Goal: Transaction & Acquisition: Purchase product/service

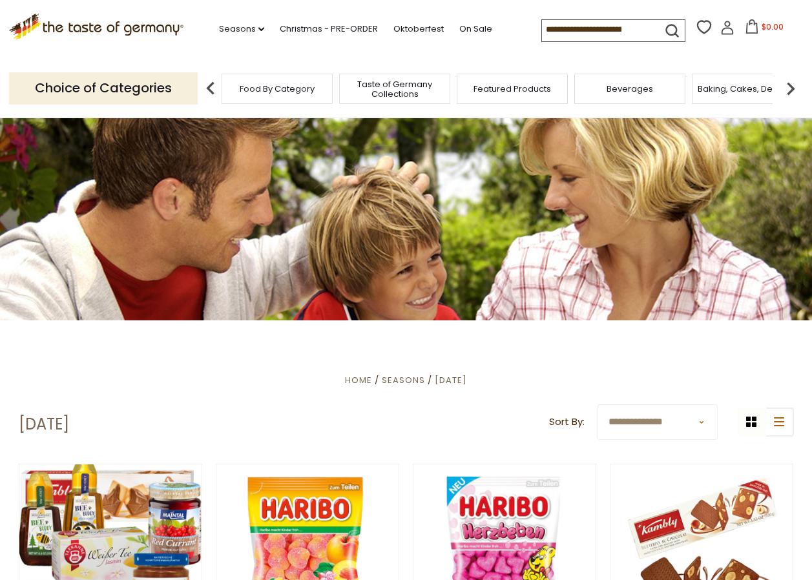
click at [288, 84] on span "Food By Category" at bounding box center [277, 89] width 75 height 10
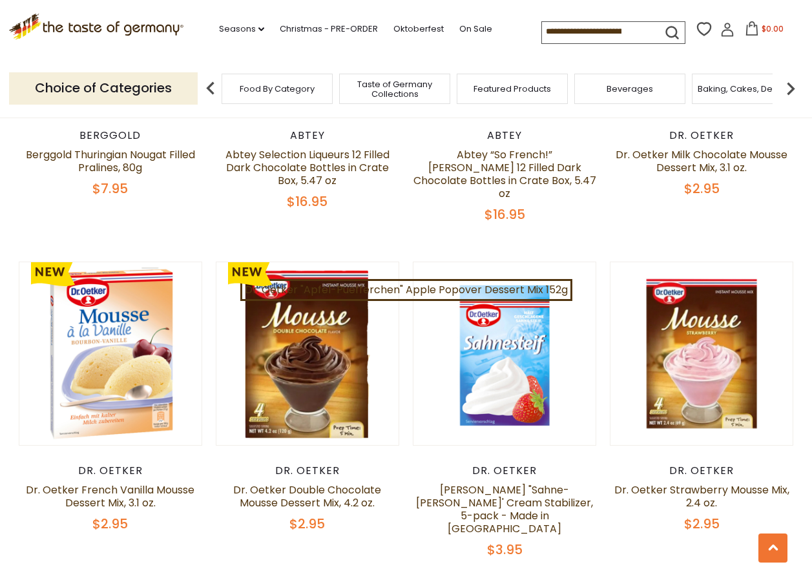
scroll to position [960, 0]
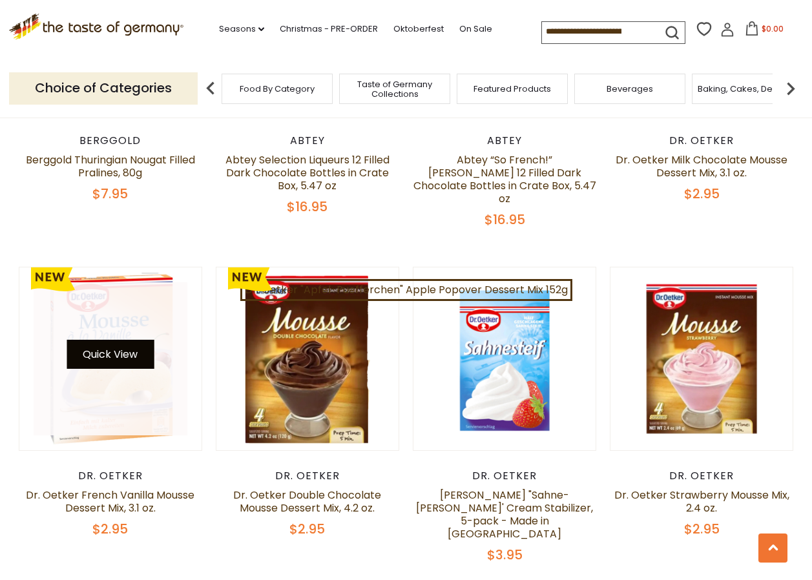
click at [101, 358] on button "Quick View" at bounding box center [110, 354] width 87 height 29
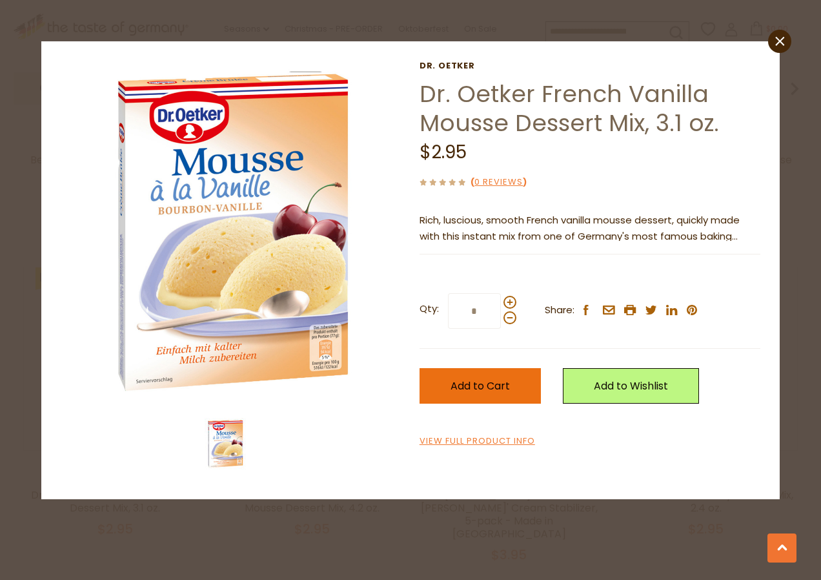
click at [495, 381] on span "Add to Cart" at bounding box center [480, 385] width 59 height 15
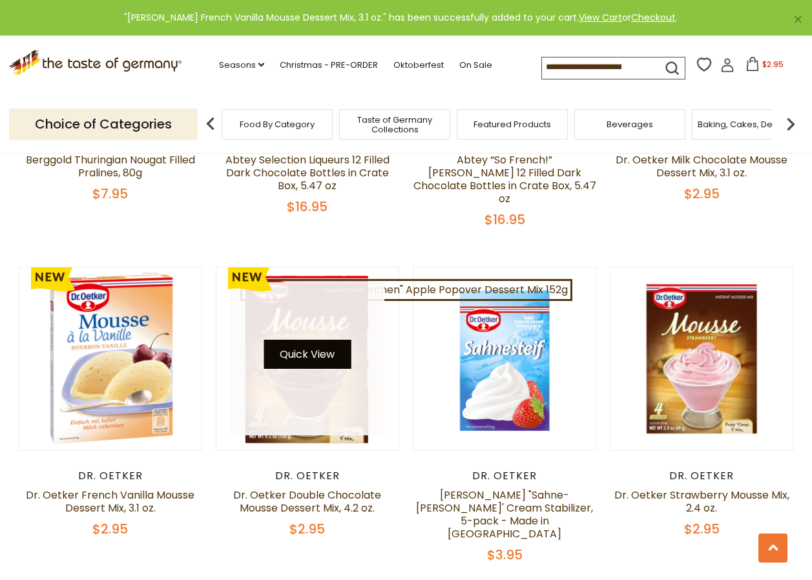
click at [309, 355] on button "Quick View" at bounding box center [306, 354] width 87 height 29
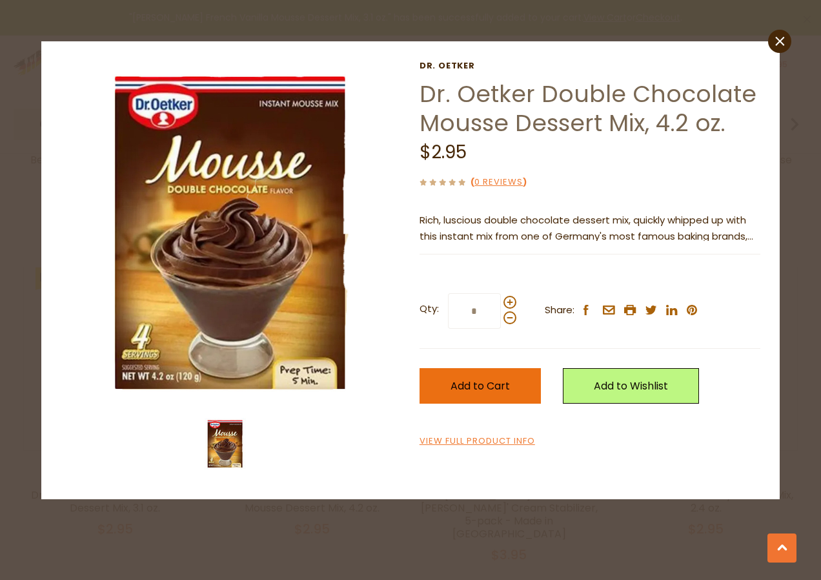
click at [486, 382] on span "Add to Cart" at bounding box center [480, 385] width 59 height 15
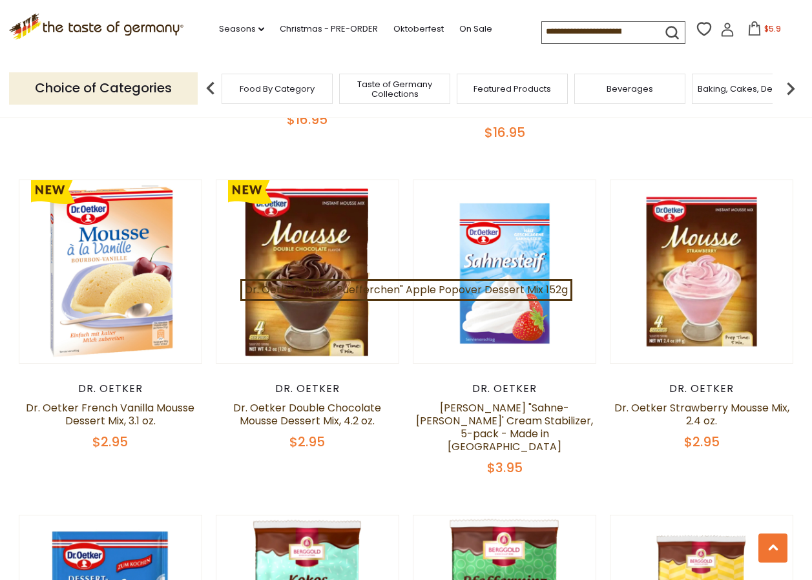
scroll to position [1043, 0]
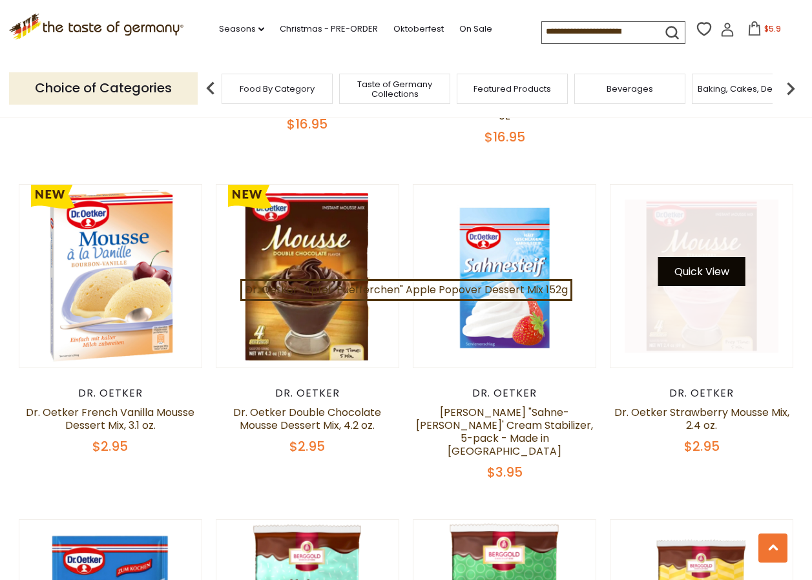
click at [697, 267] on button "Quick View" at bounding box center [701, 271] width 87 height 29
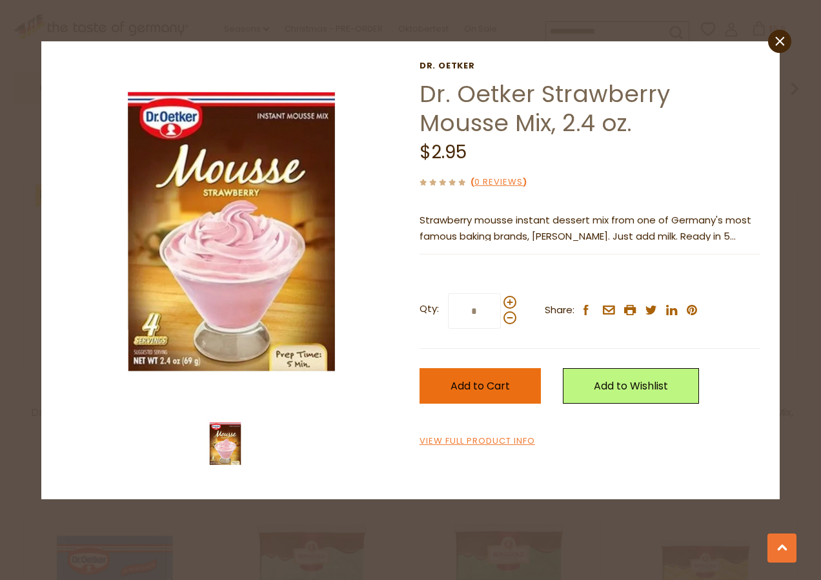
click at [493, 386] on span "Add to Cart" at bounding box center [480, 385] width 59 height 15
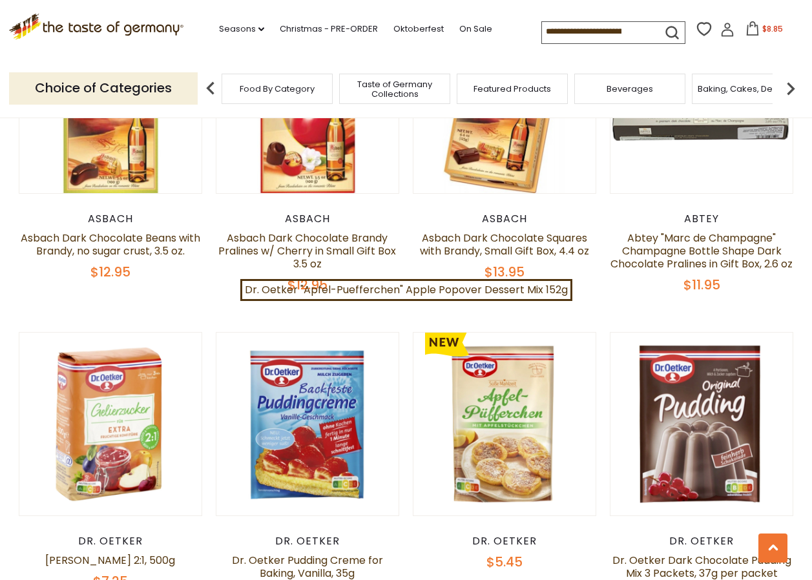
scroll to position [2502, 0]
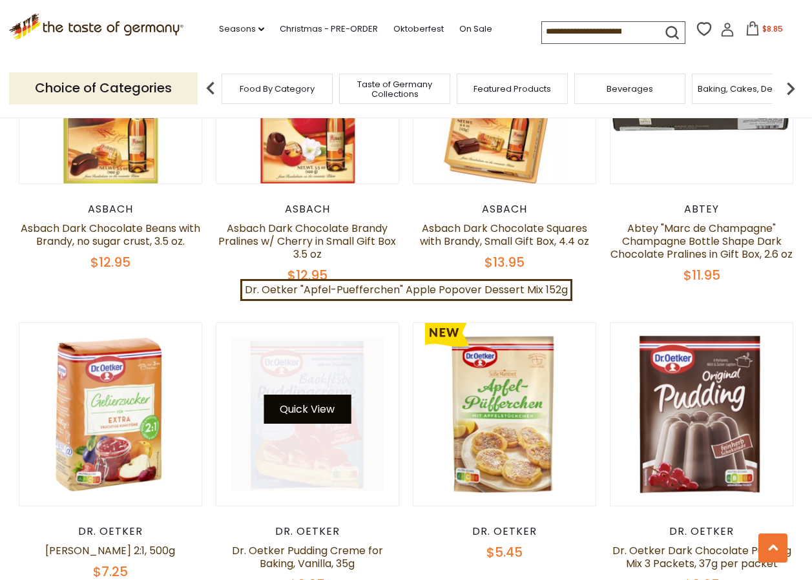
click at [295, 395] on button "Quick View" at bounding box center [306, 409] width 87 height 29
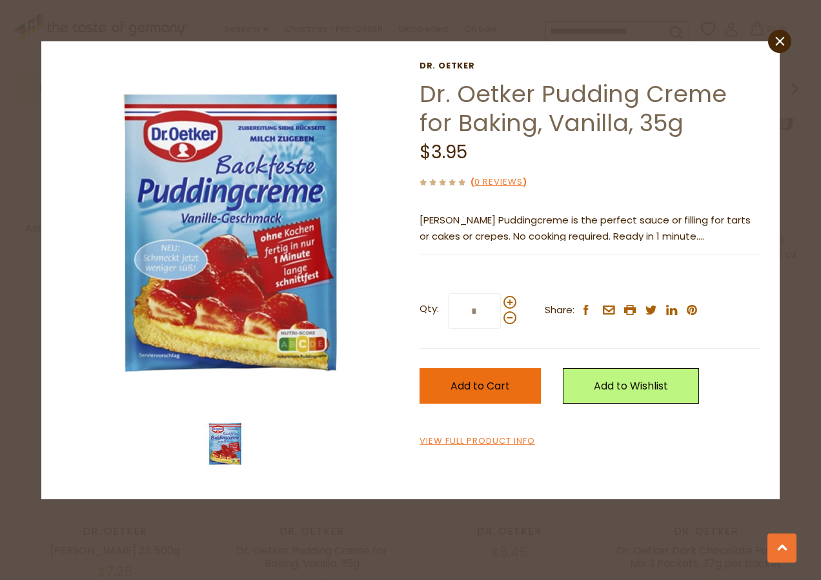
click at [484, 388] on span "Add to Cart" at bounding box center [480, 385] width 59 height 15
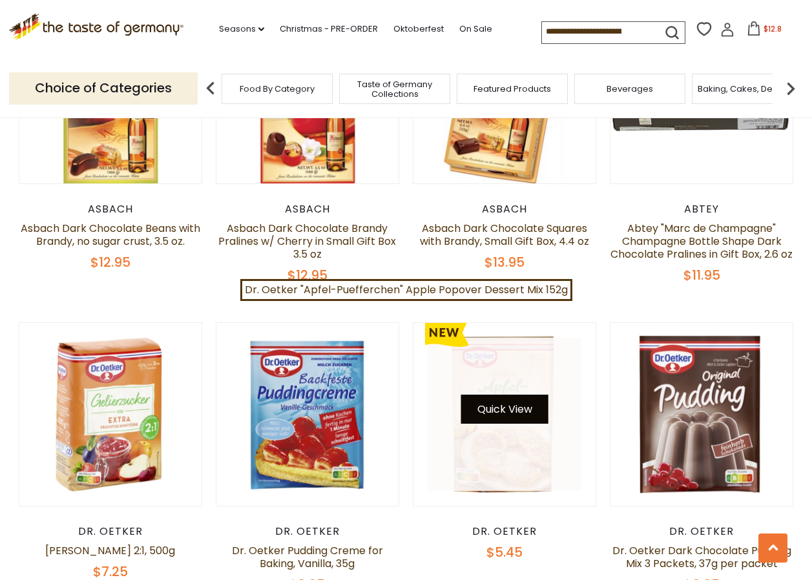
click at [513, 402] on button "Quick View" at bounding box center [504, 409] width 87 height 29
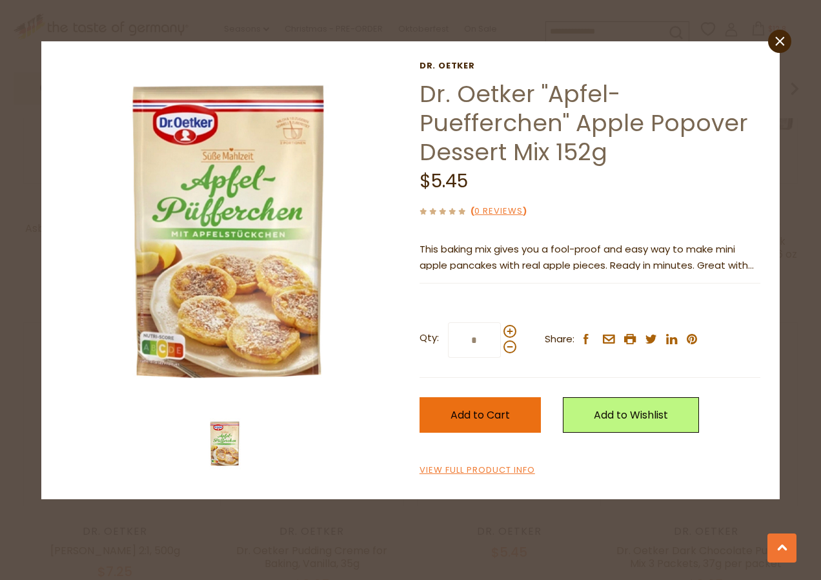
click at [474, 410] on span "Add to Cart" at bounding box center [480, 414] width 59 height 15
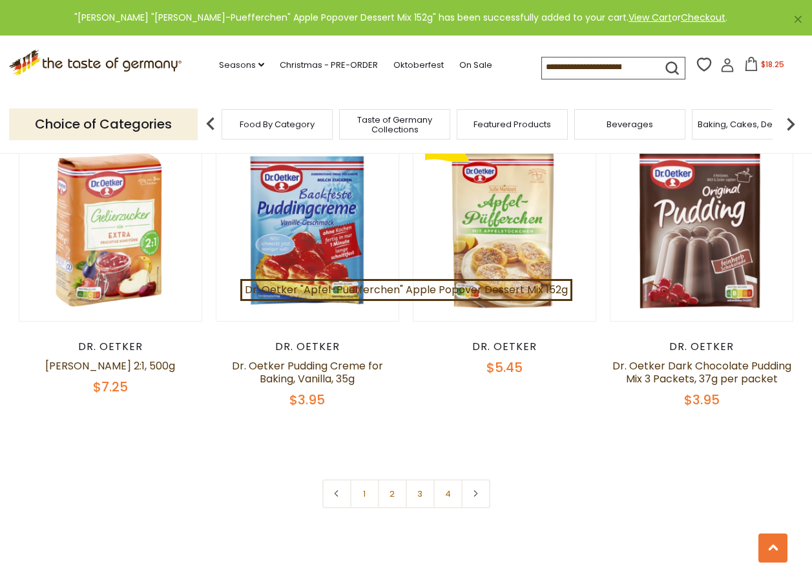
scroll to position [2697, 0]
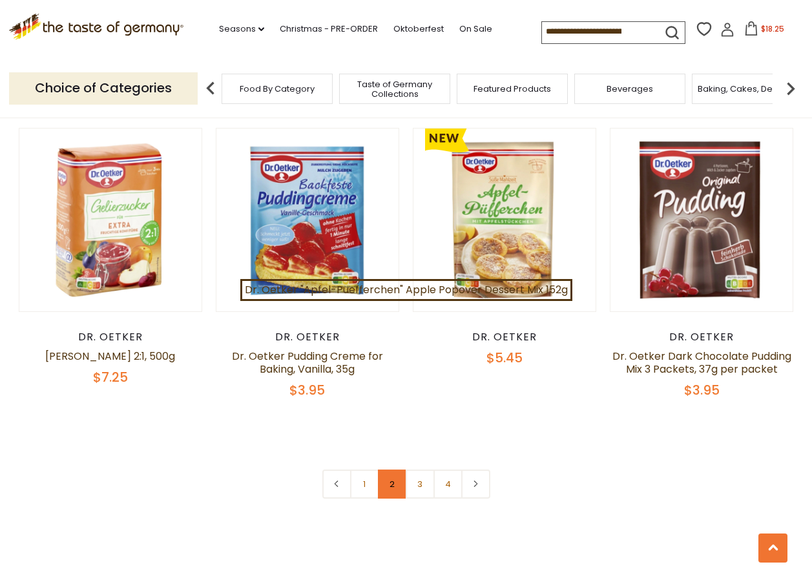
click at [391, 469] on link "2" at bounding box center [392, 483] width 29 height 29
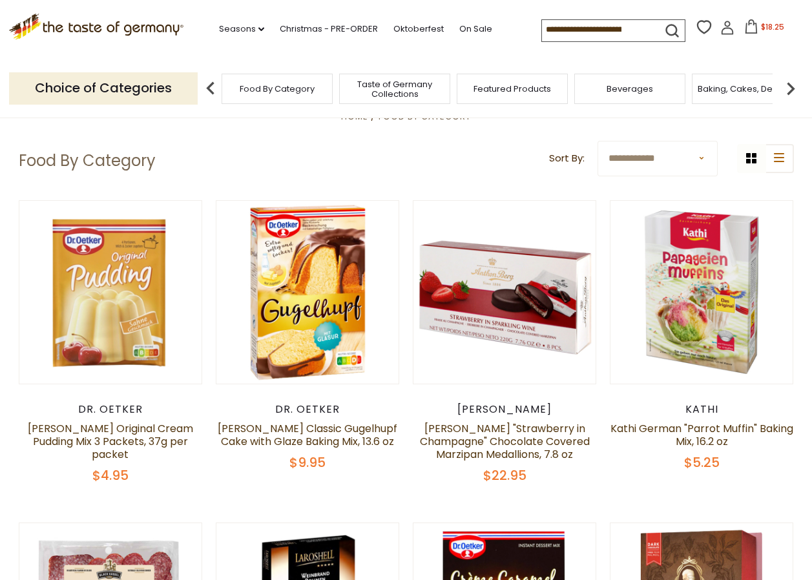
scroll to position [51, 0]
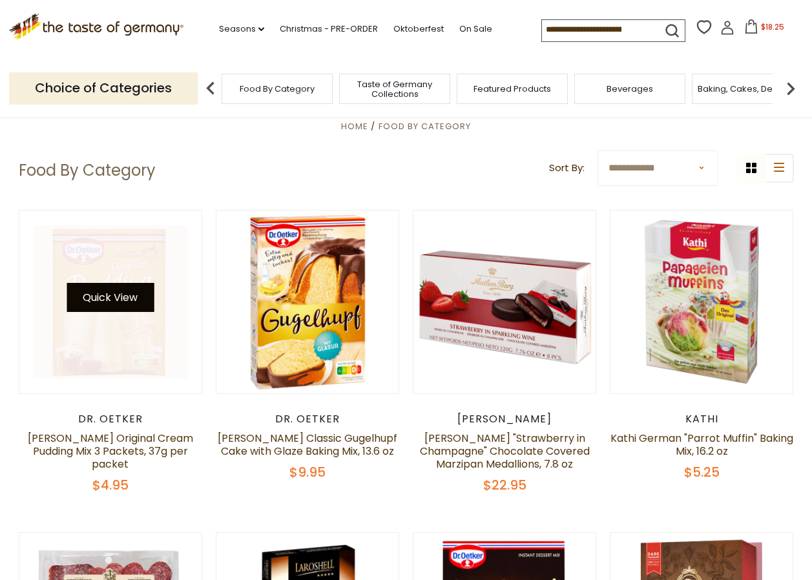
click at [108, 297] on button "Quick View" at bounding box center [110, 297] width 87 height 29
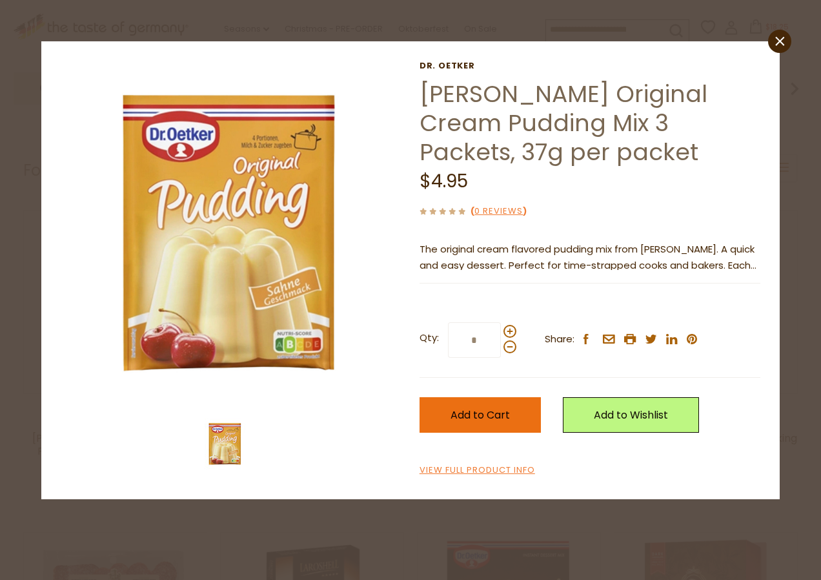
click at [475, 407] on span "Add to Cart" at bounding box center [480, 414] width 59 height 15
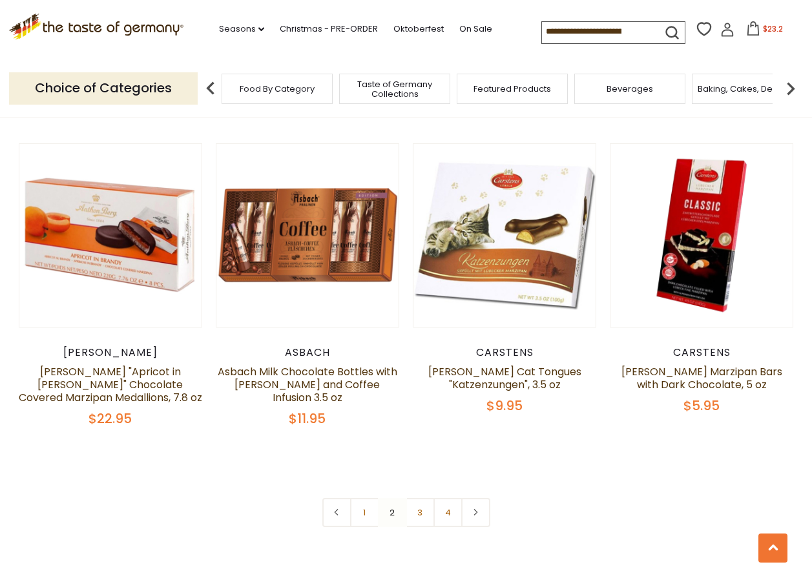
scroll to position [2728, 0]
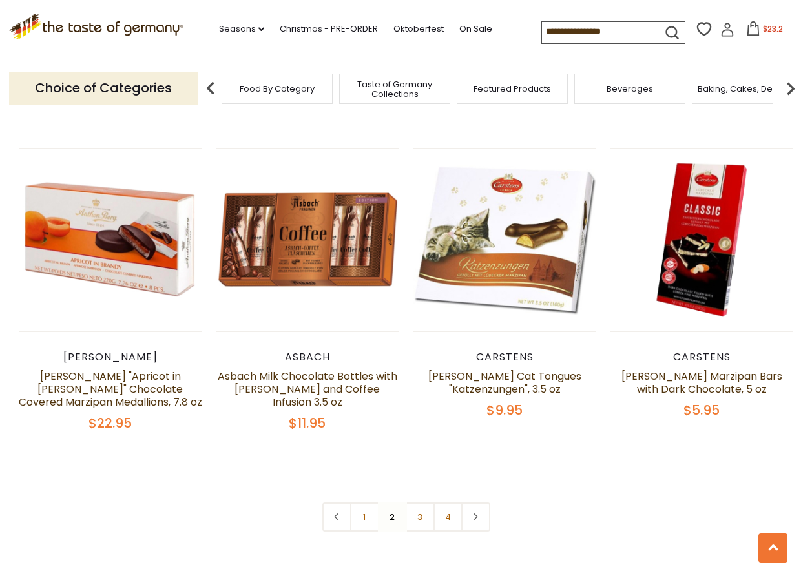
click at [419, 502] on link "3" at bounding box center [420, 516] width 29 height 29
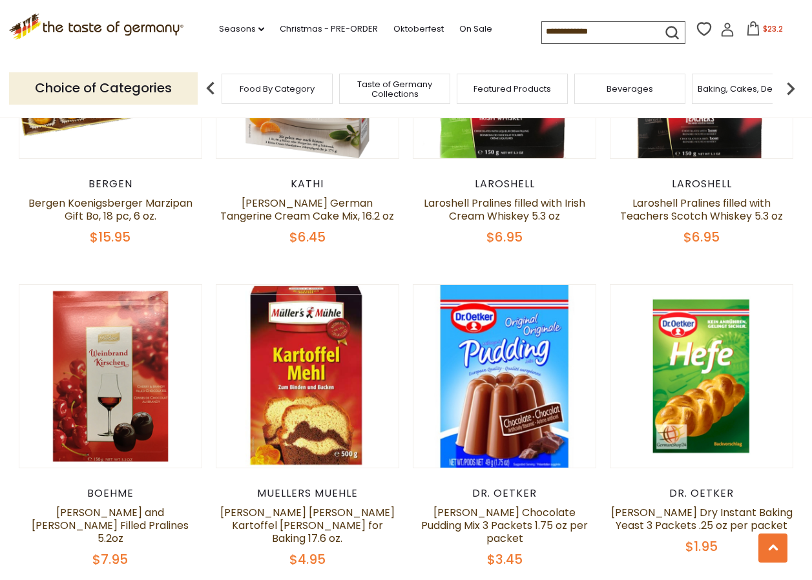
scroll to position [1277, 0]
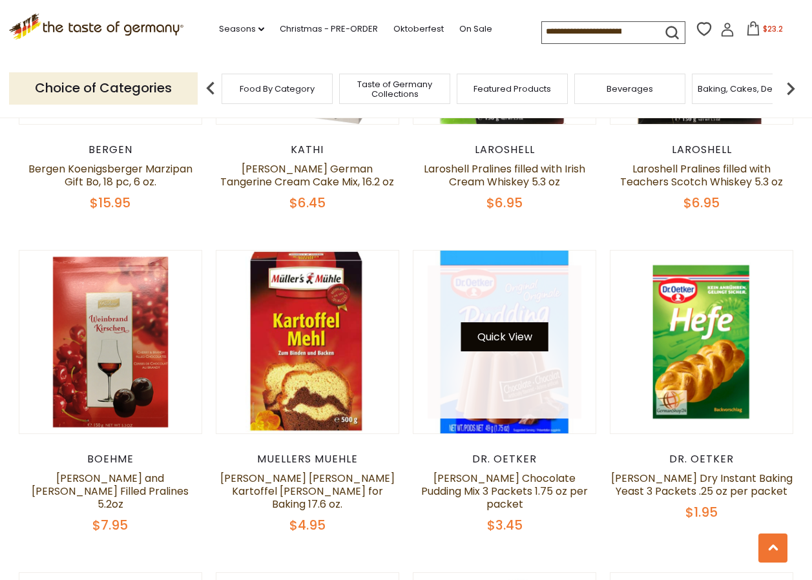
click at [511, 338] on button "Quick View" at bounding box center [504, 336] width 87 height 29
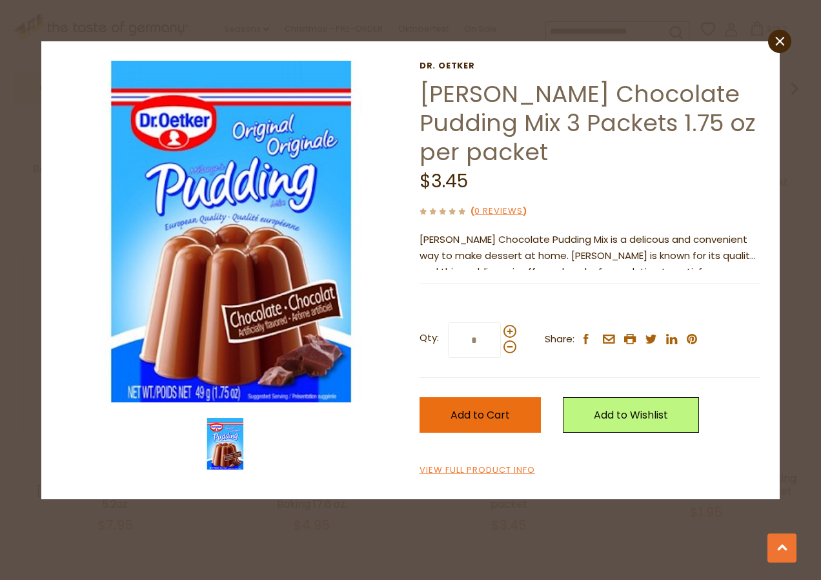
click at [482, 416] on span "Add to Cart" at bounding box center [480, 414] width 59 height 15
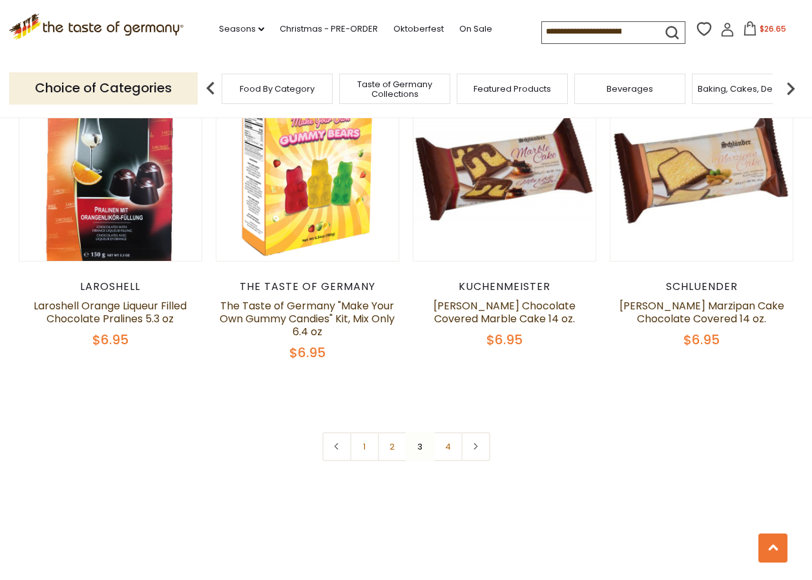
scroll to position [2730, 0]
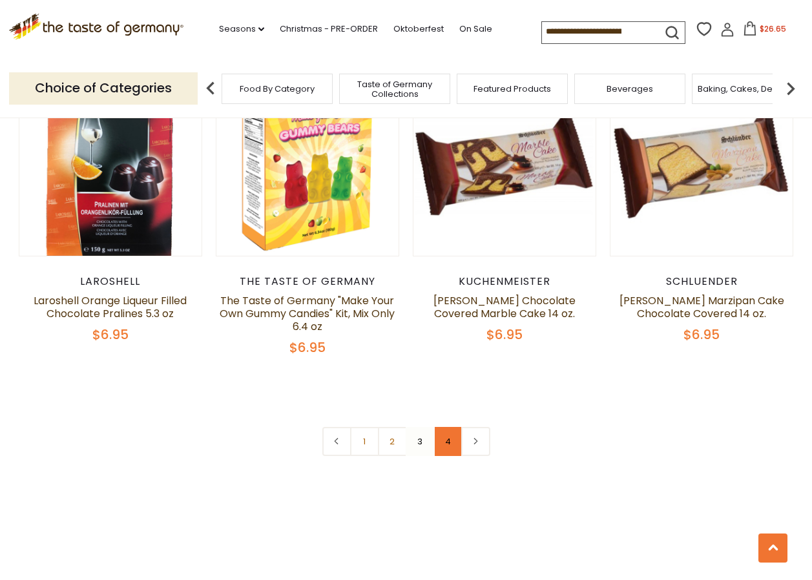
click at [448, 429] on link "4" at bounding box center [447, 441] width 29 height 29
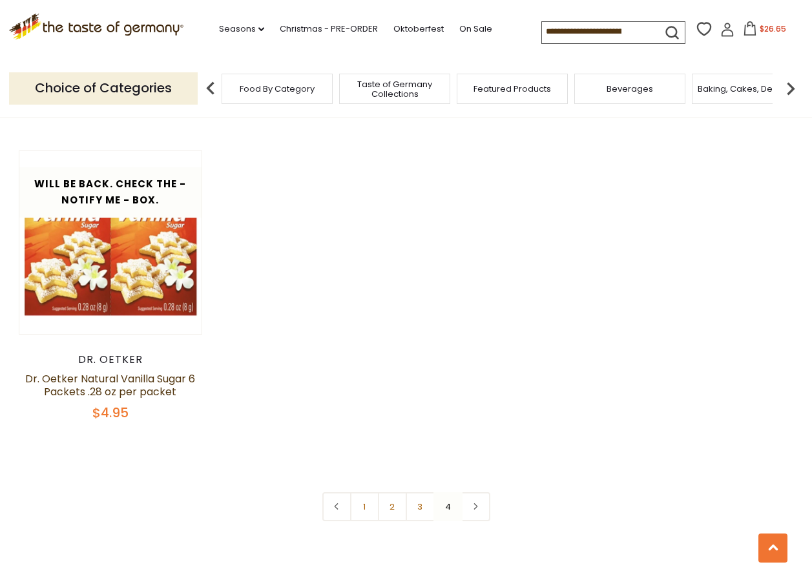
scroll to position [1687, 0]
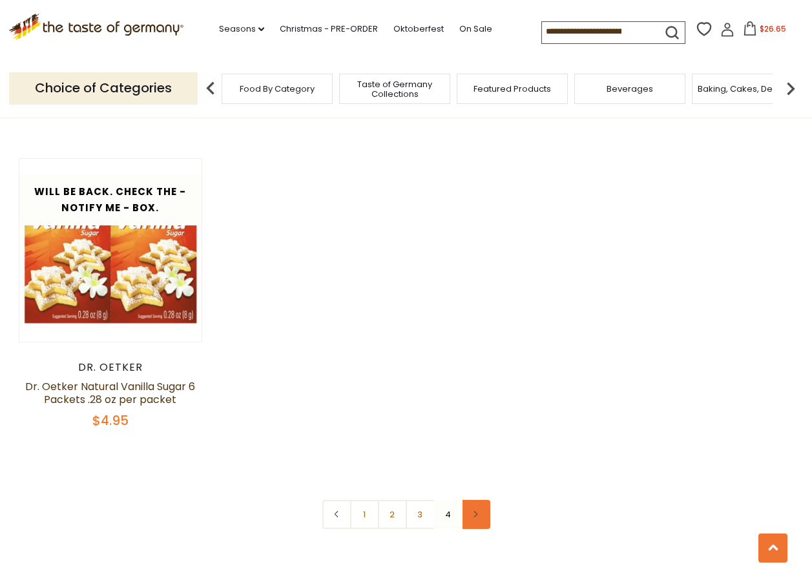
click at [474, 511] on icon at bounding box center [475, 514] width 8 height 6
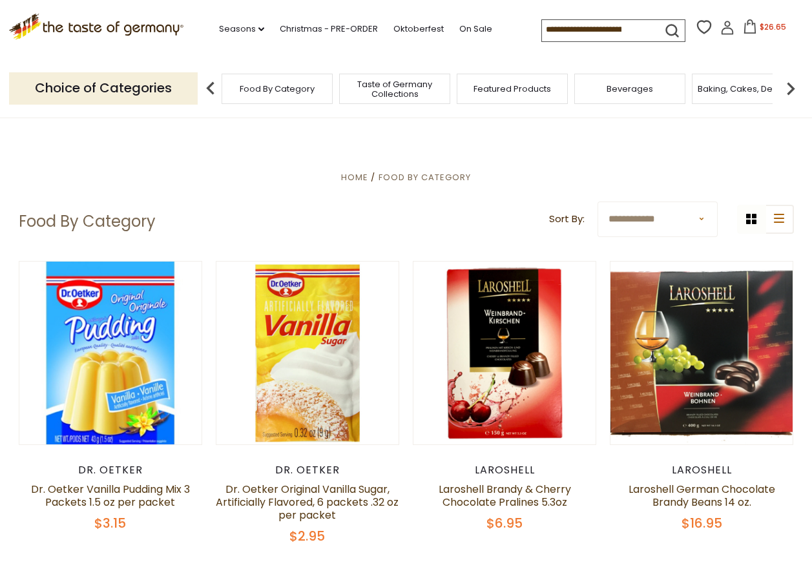
click at [792, 88] on img at bounding box center [790, 89] width 26 height 26
click at [792, 86] on img at bounding box center [790, 89] width 26 height 26
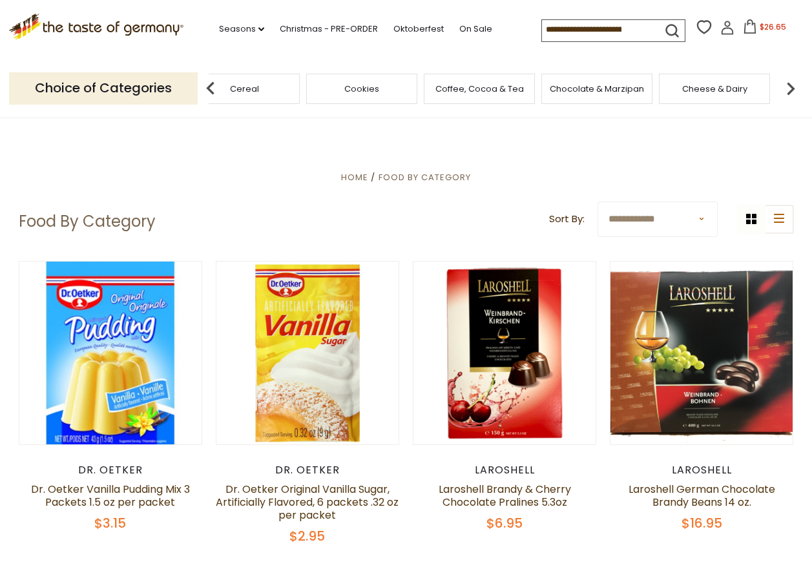
click at [792, 86] on img at bounding box center [790, 89] width 26 height 26
click at [637, 97] on div "Pasta and Potato" at bounding box center [626, 89] width 111 height 30
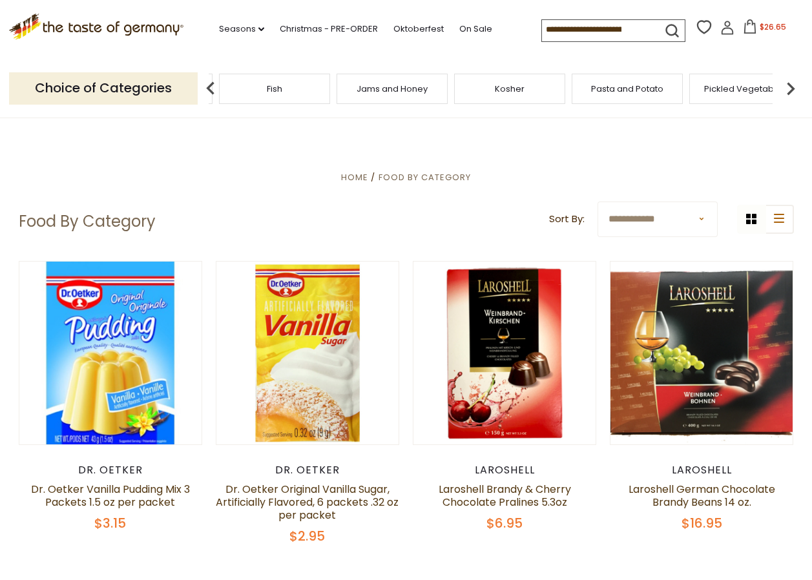
click at [636, 94] on div "Pasta and Potato" at bounding box center [626, 89] width 111 height 30
click at [441, 177] on span "Food By Category" at bounding box center [424, 177] width 92 height 12
click at [780, 213] on button "list icon" at bounding box center [779, 219] width 29 height 29
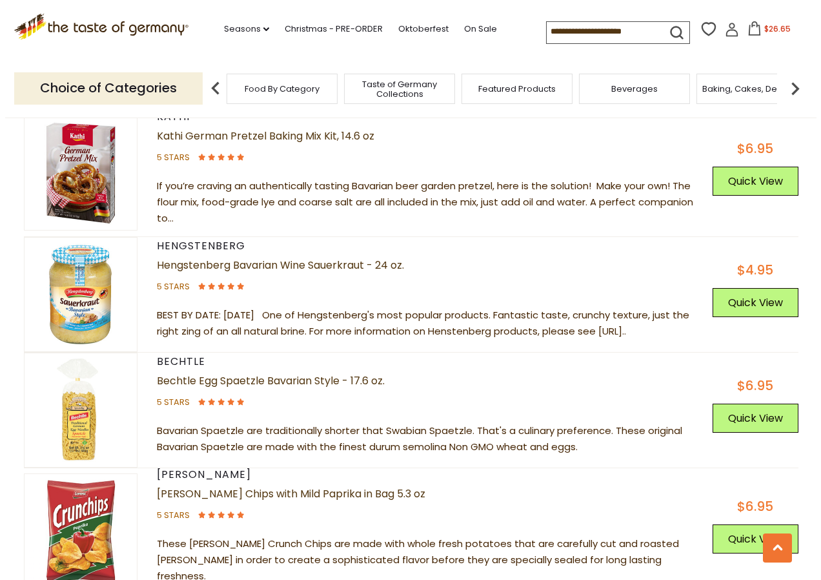
scroll to position [1132, 0]
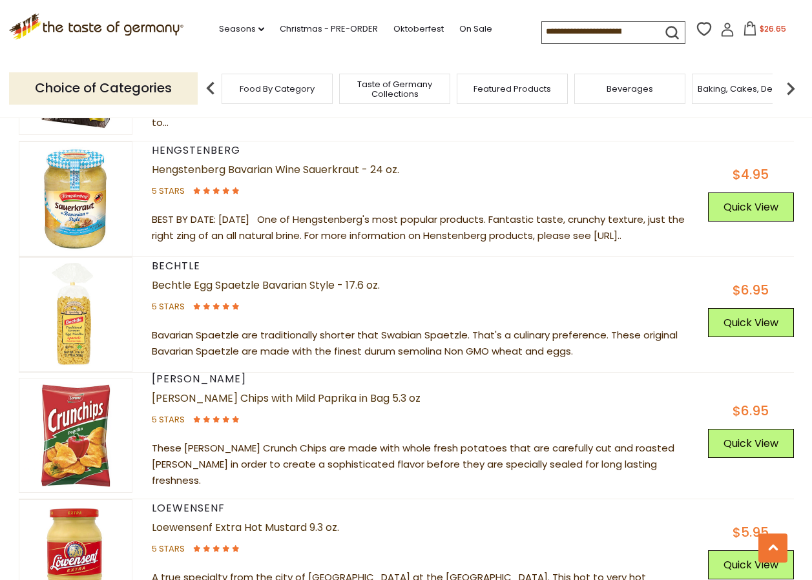
click at [74, 334] on img at bounding box center [75, 314] width 112 height 112
click at [767, 329] on button "Quick View" at bounding box center [751, 322] width 86 height 29
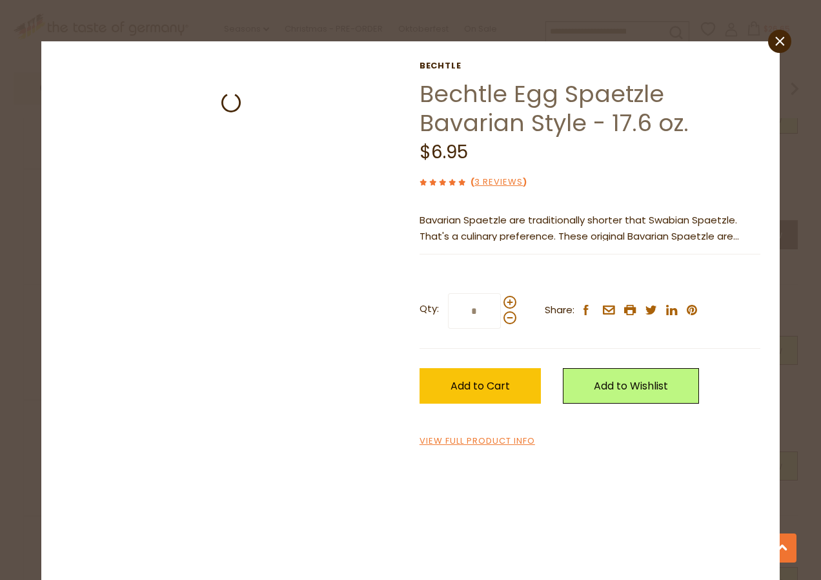
scroll to position [1061, 0]
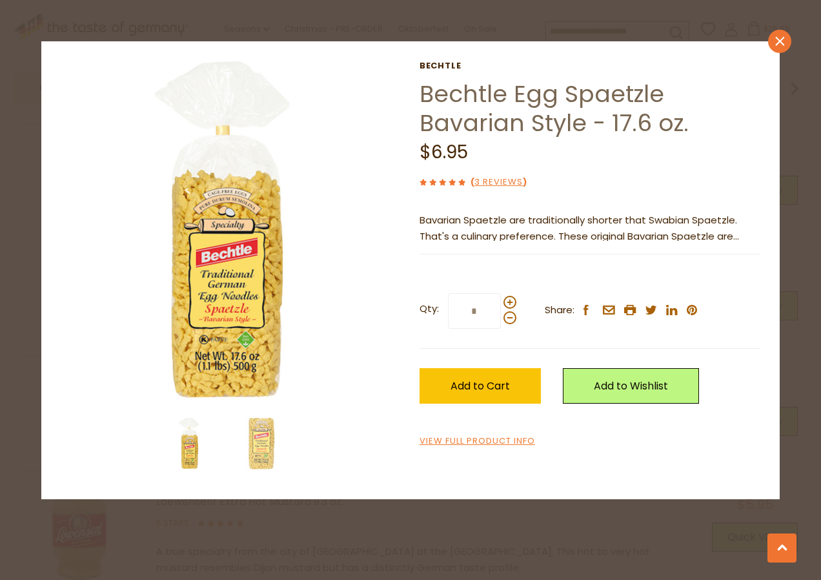
click at [783, 40] on icon "close" at bounding box center [781, 41] width 10 height 10
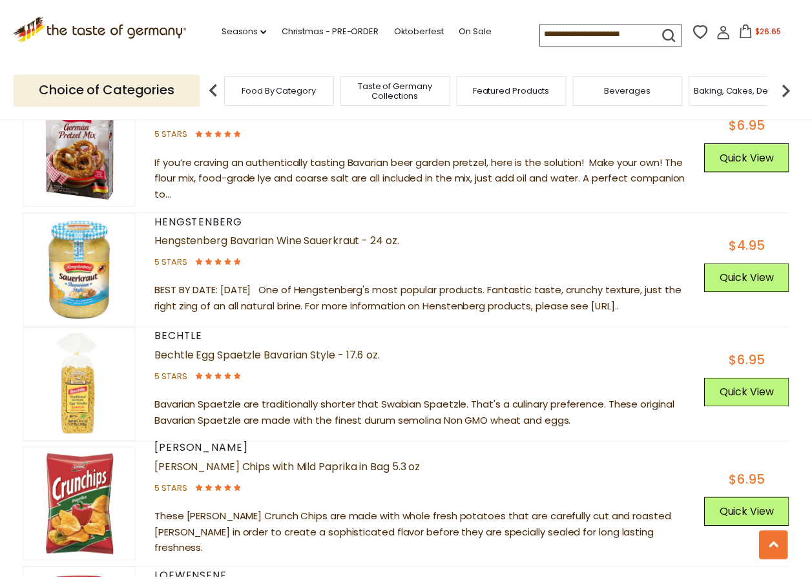
scroll to position [1132, 0]
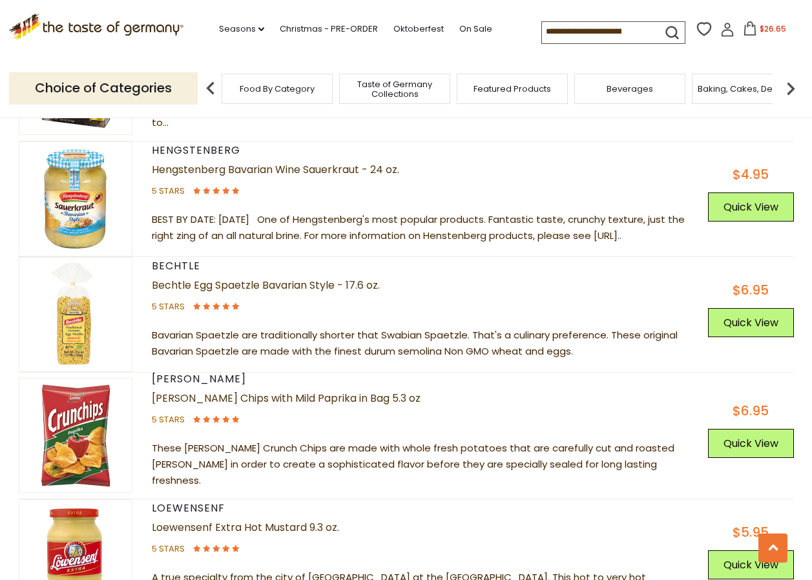
click at [207, 87] on img at bounding box center [211, 89] width 26 height 26
click at [288, 88] on span "Food By Category" at bounding box center [277, 89] width 75 height 10
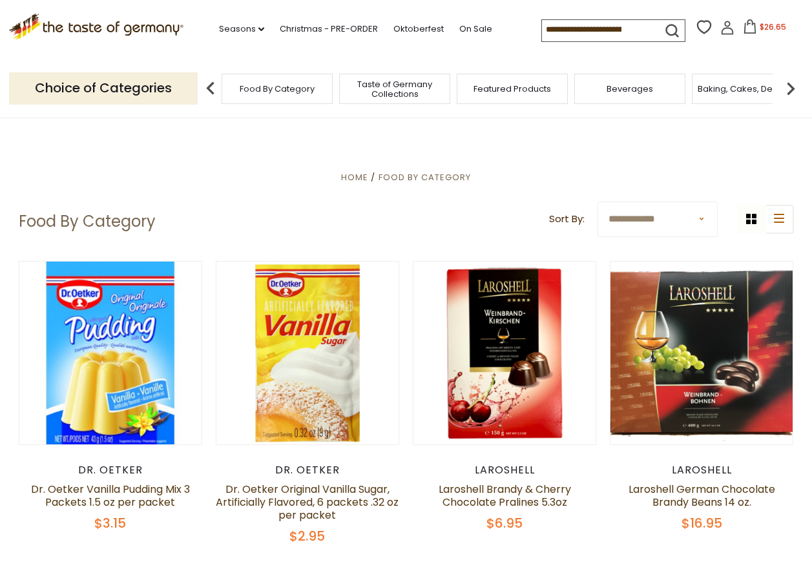
click at [793, 90] on img at bounding box center [790, 89] width 26 height 26
click at [792, 90] on img at bounding box center [790, 89] width 26 height 26
click at [790, 90] on img at bounding box center [790, 89] width 26 height 26
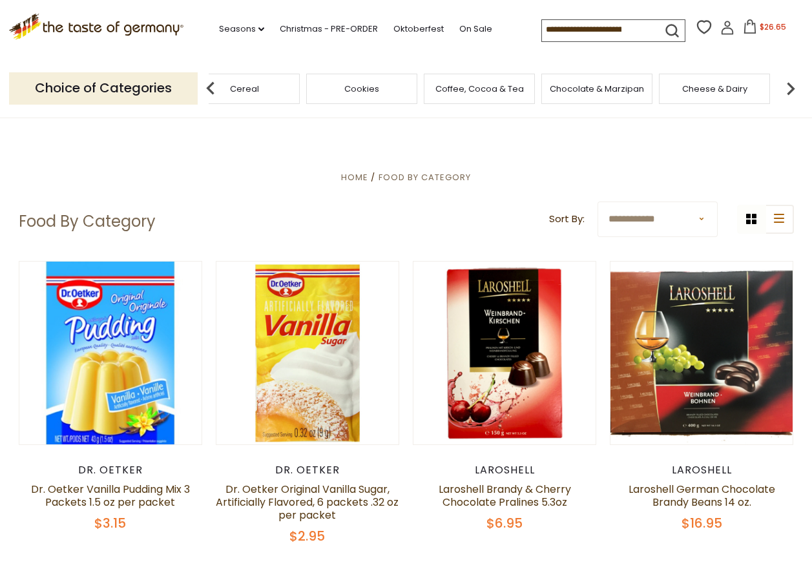
click at [790, 90] on img at bounding box center [790, 89] width 26 height 26
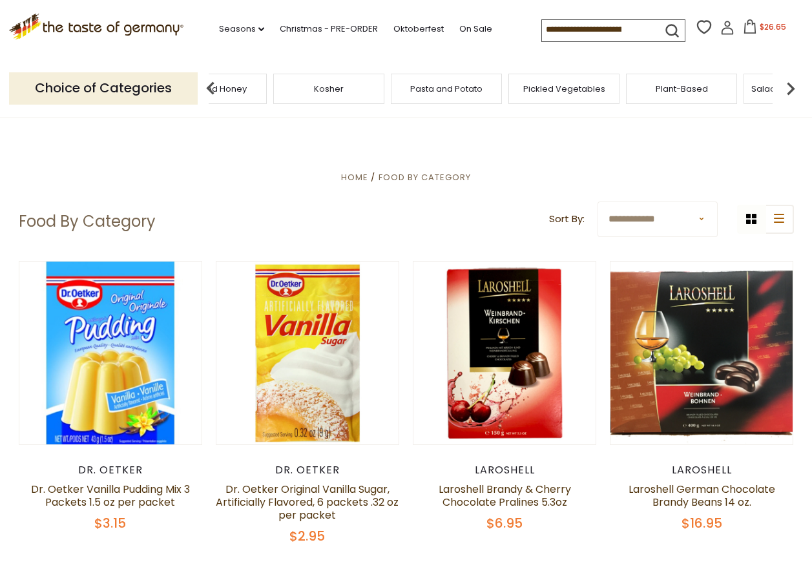
click at [449, 87] on span "Pasta and Potato" at bounding box center [446, 89] width 72 height 10
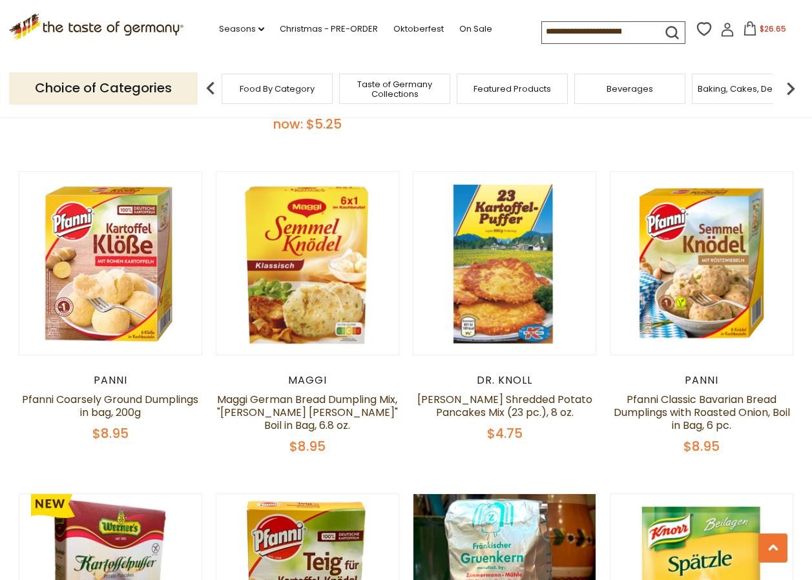
scroll to position [597, 0]
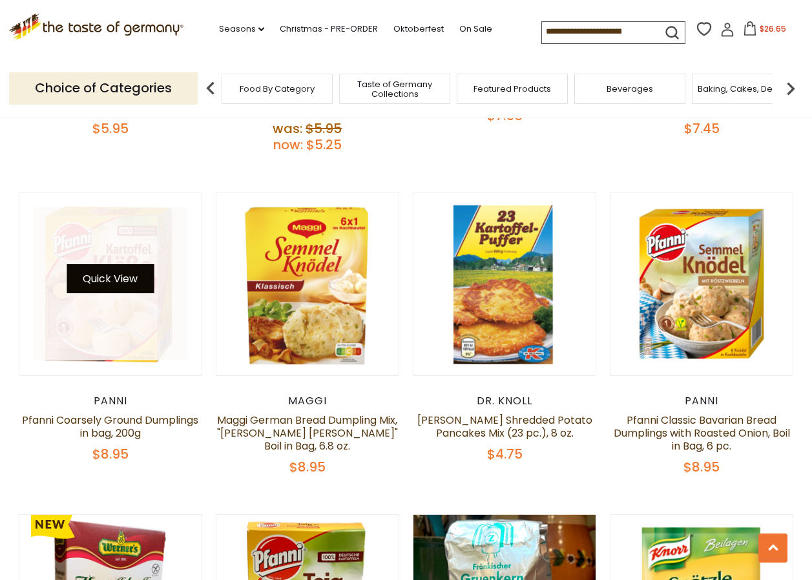
click at [98, 276] on button "Quick View" at bounding box center [110, 278] width 87 height 29
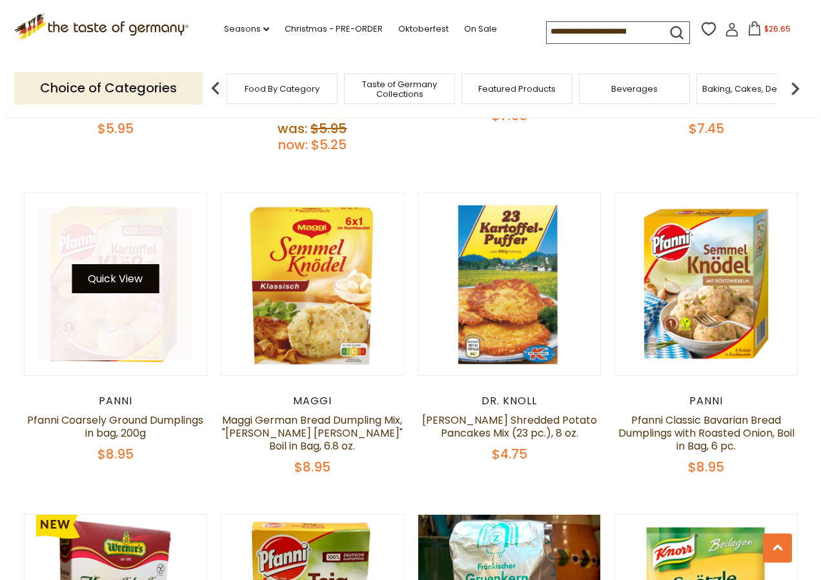
scroll to position [600, 0]
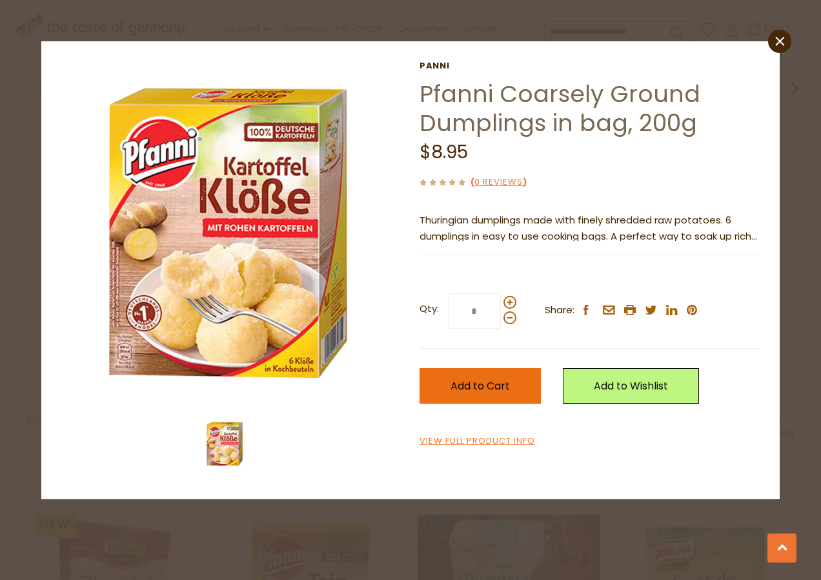
click at [477, 380] on span "Add to Cart" at bounding box center [480, 385] width 59 height 15
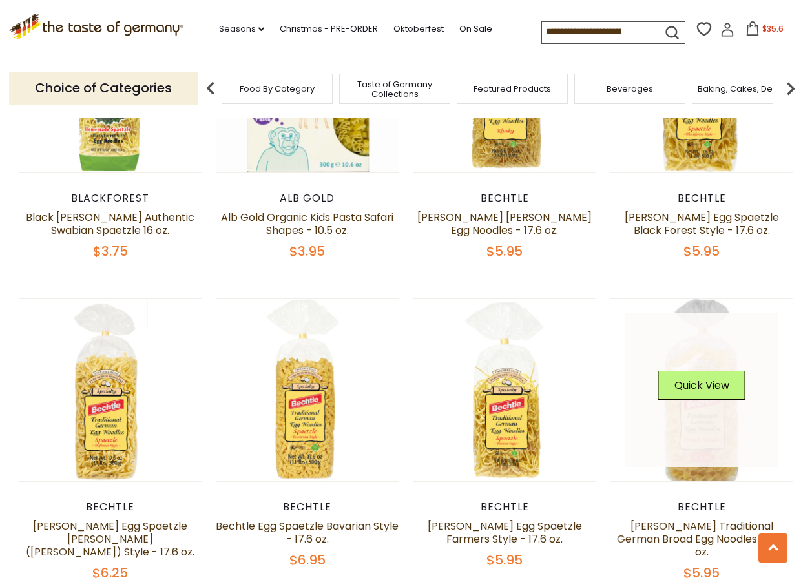
scroll to position [2399, 0]
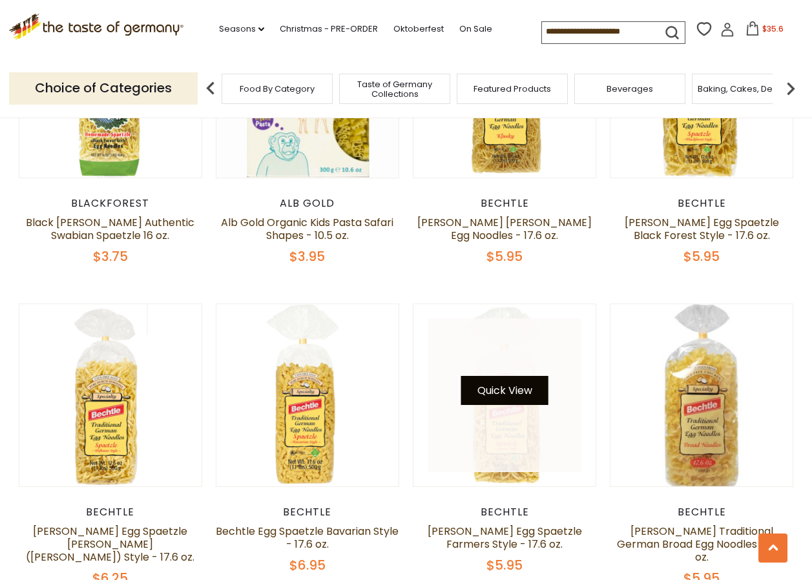
click at [487, 404] on button "Quick View" at bounding box center [504, 390] width 87 height 29
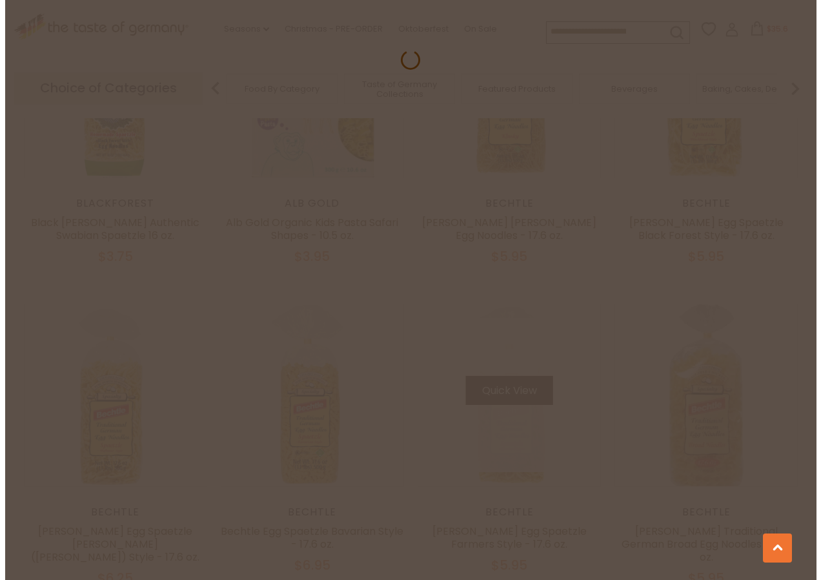
scroll to position [2402, 0]
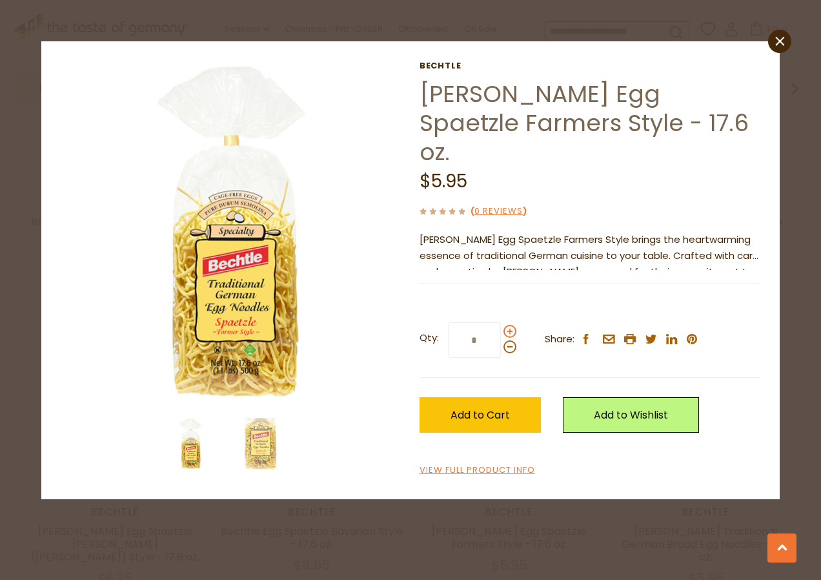
click at [509, 325] on span at bounding box center [510, 331] width 13 height 13
click at [501, 322] on input "*" at bounding box center [474, 340] width 53 height 36
type input "*"
click at [473, 407] on span "Add to Cart" at bounding box center [480, 414] width 59 height 15
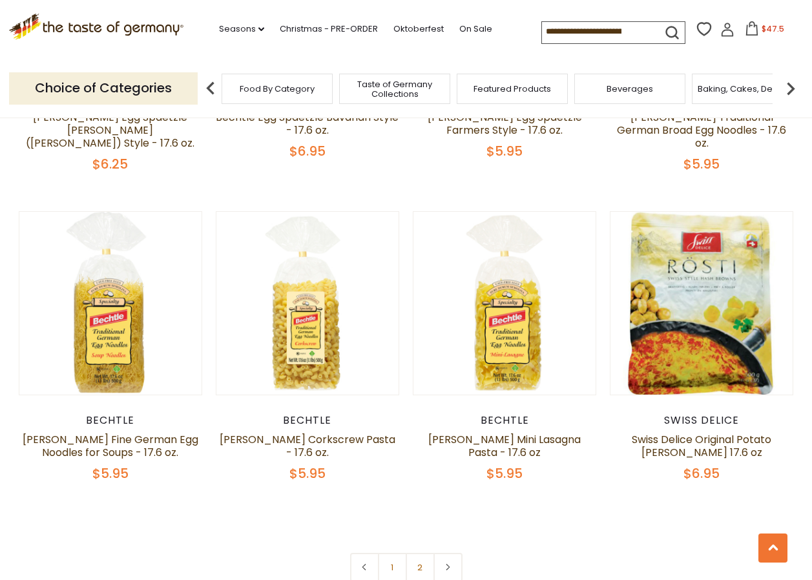
scroll to position [2782, 0]
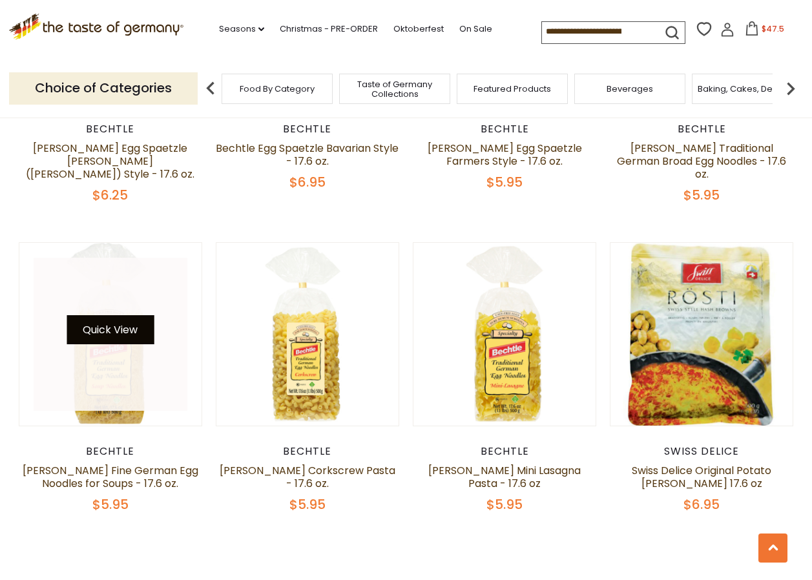
click at [101, 329] on button "Quick View" at bounding box center [110, 329] width 87 height 29
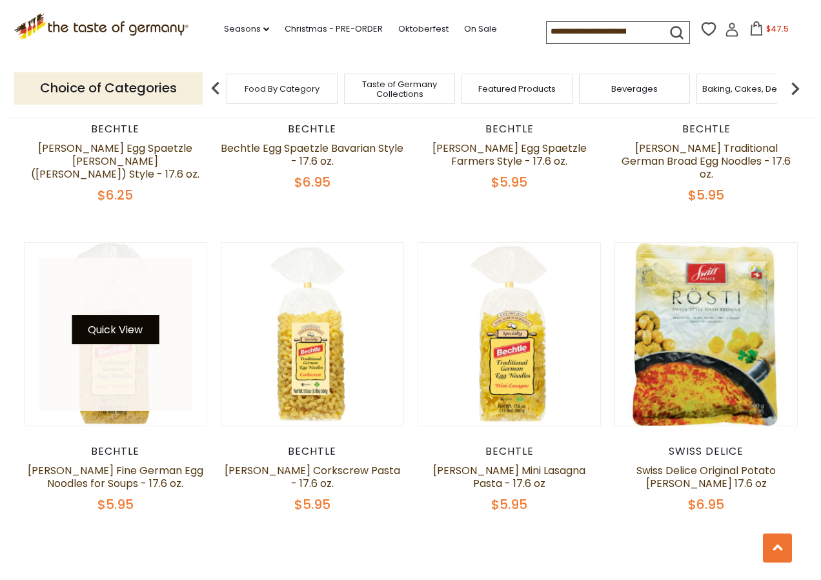
scroll to position [2784, 0]
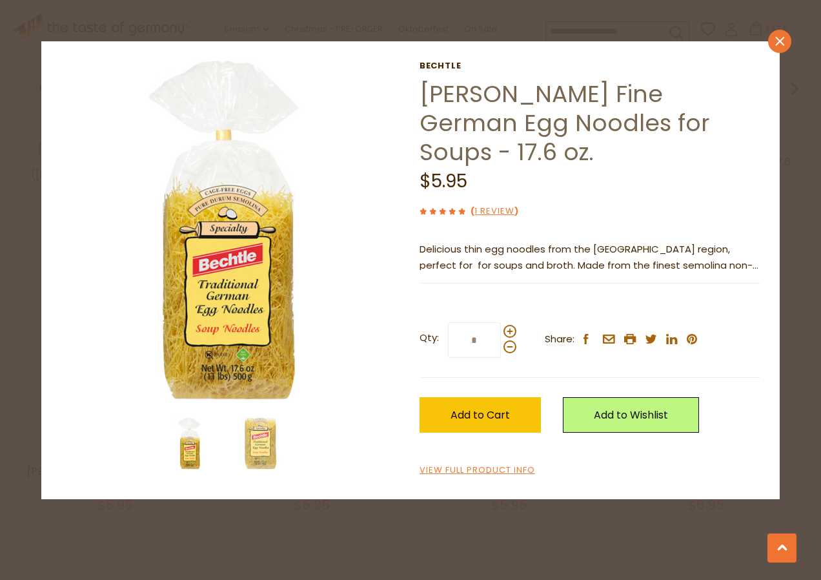
click at [778, 45] on icon "close" at bounding box center [781, 41] width 10 height 10
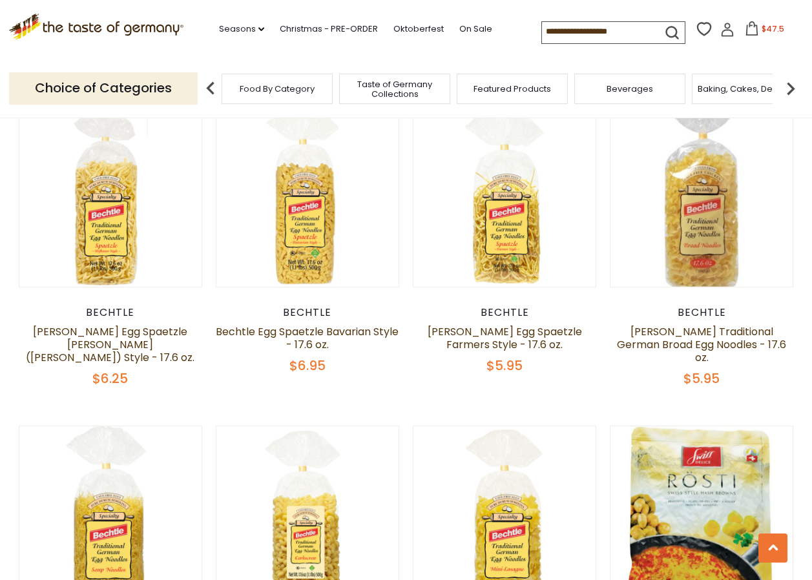
scroll to position [2583, 0]
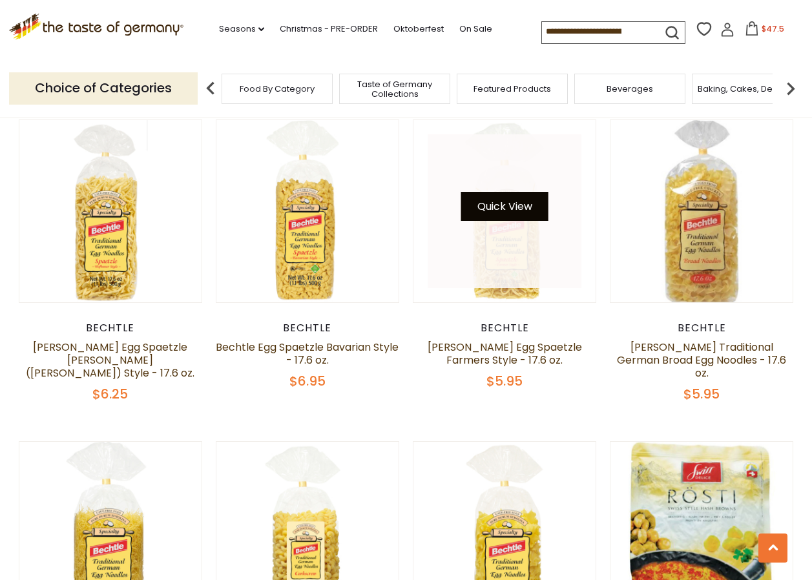
click at [485, 216] on button "Quick View" at bounding box center [504, 206] width 87 height 29
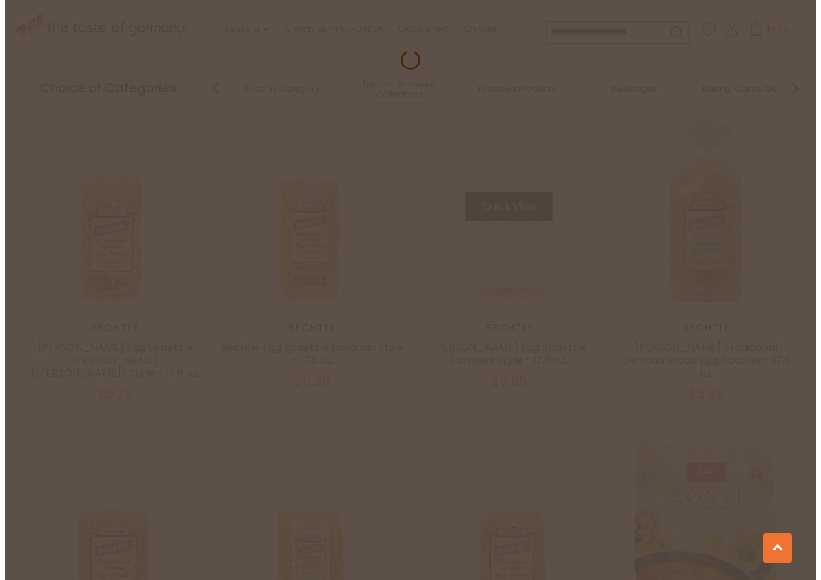
scroll to position [2586, 0]
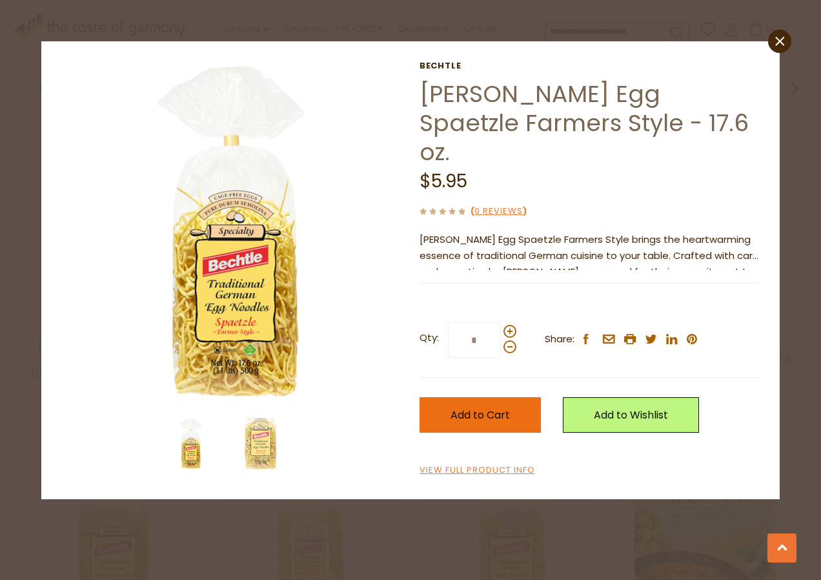
click at [477, 397] on button "Add to Cart" at bounding box center [480, 415] width 121 height 36
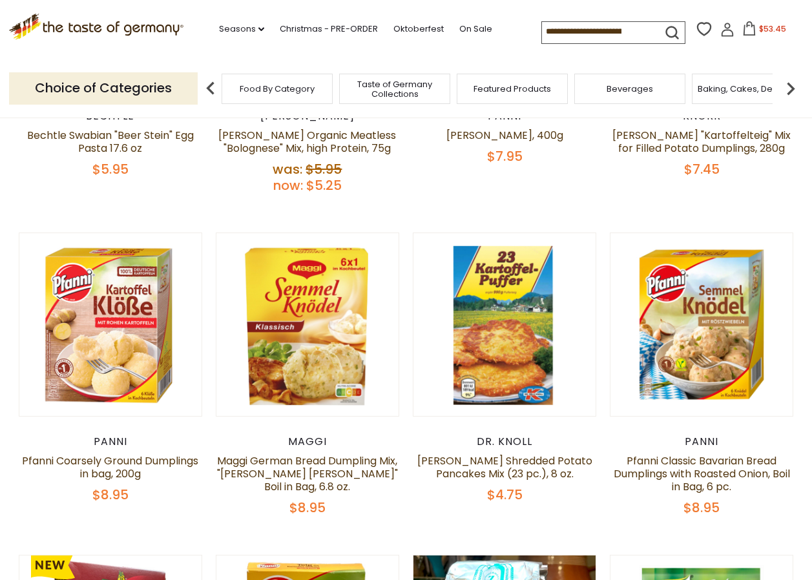
scroll to position [562, 0]
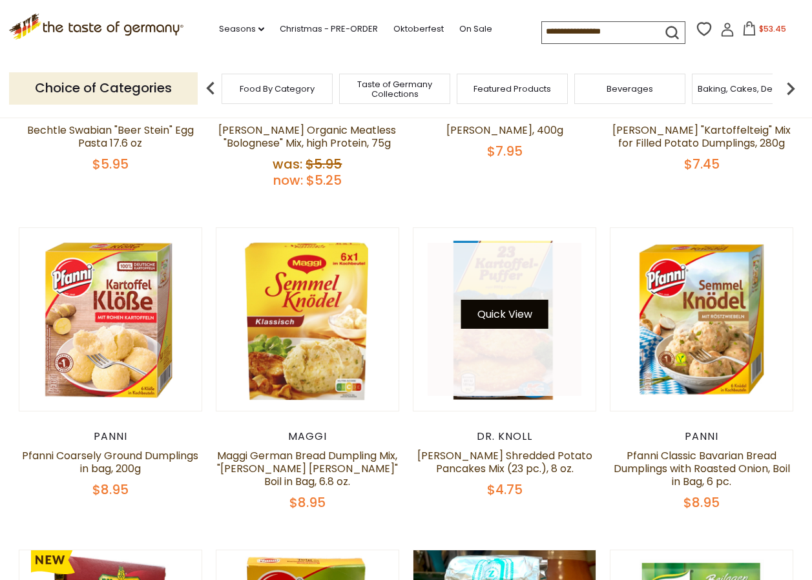
click at [499, 311] on button "Quick View" at bounding box center [504, 314] width 87 height 29
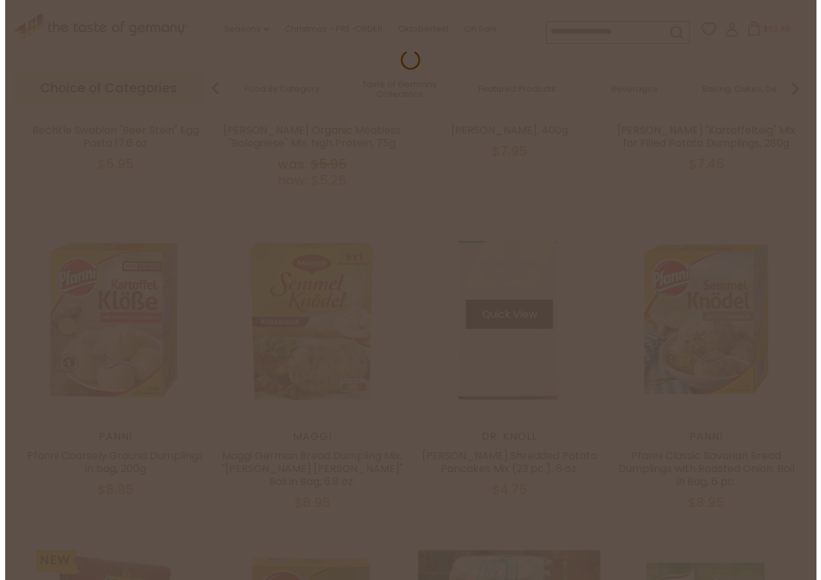
scroll to position [564, 0]
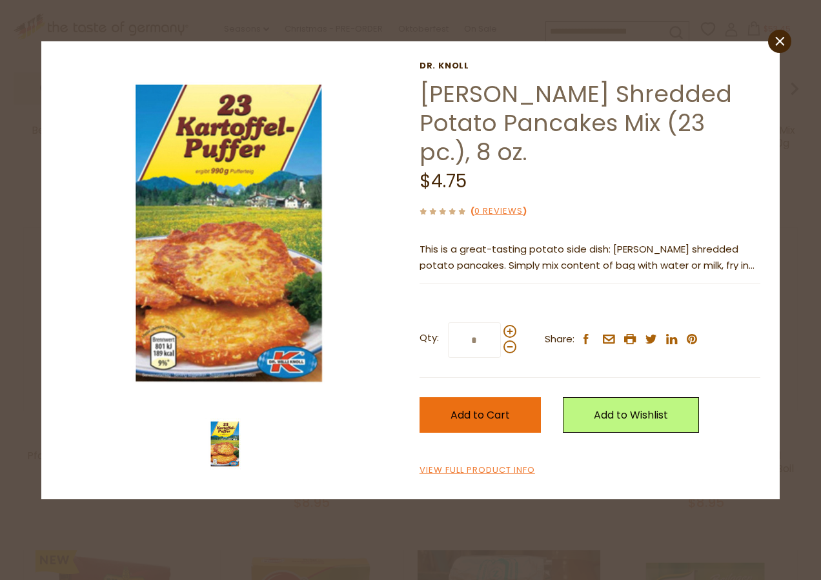
click at [490, 407] on span "Add to Cart" at bounding box center [480, 414] width 59 height 15
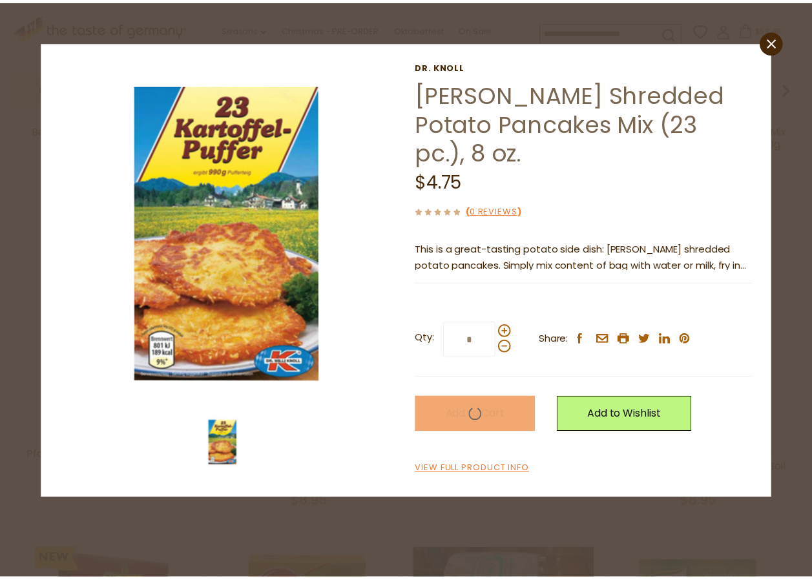
scroll to position [562, 0]
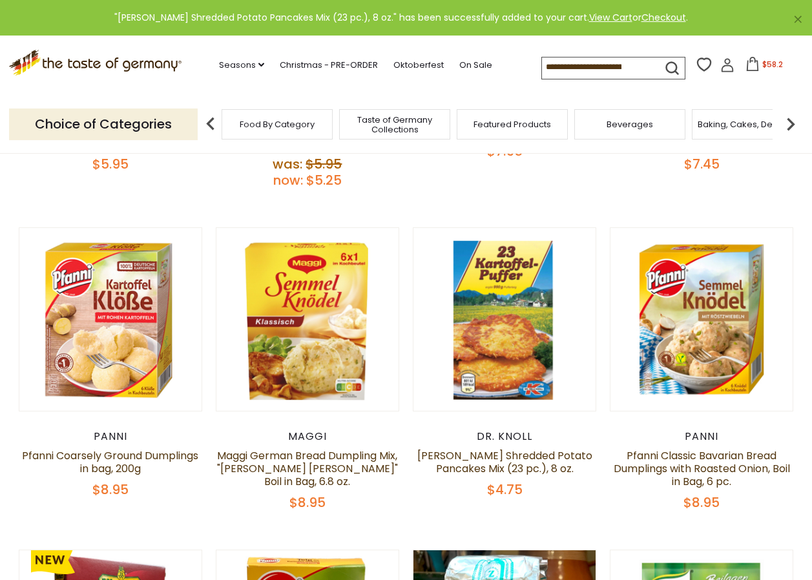
click at [791, 120] on img at bounding box center [790, 124] width 26 height 26
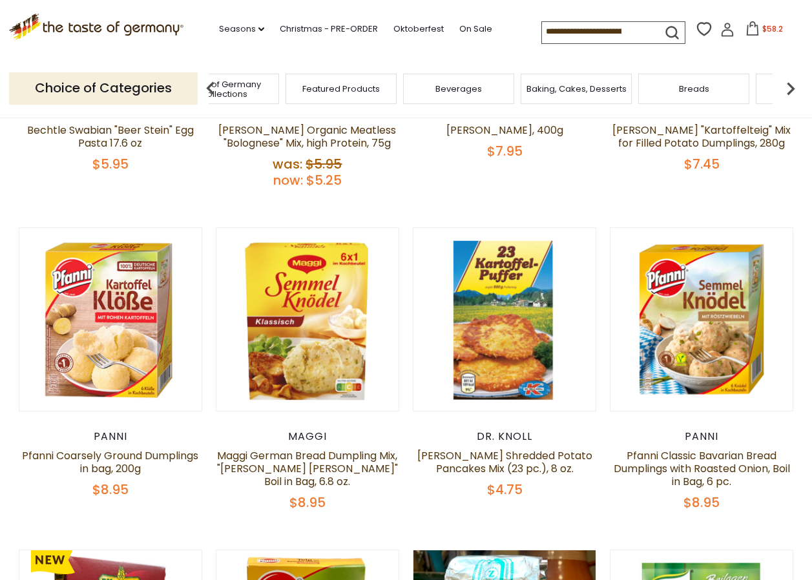
click at [790, 120] on div "Knorr Knorr "Kartoffelteig" Mix for Filled Potato Dumplings, 280g $7.45" at bounding box center [702, 139] width 184 height 68
click at [790, 88] on img at bounding box center [790, 89] width 26 height 26
click at [649, 89] on span "Coffee, Cocoa & Tea" at bounding box center [650, 89] width 88 height 10
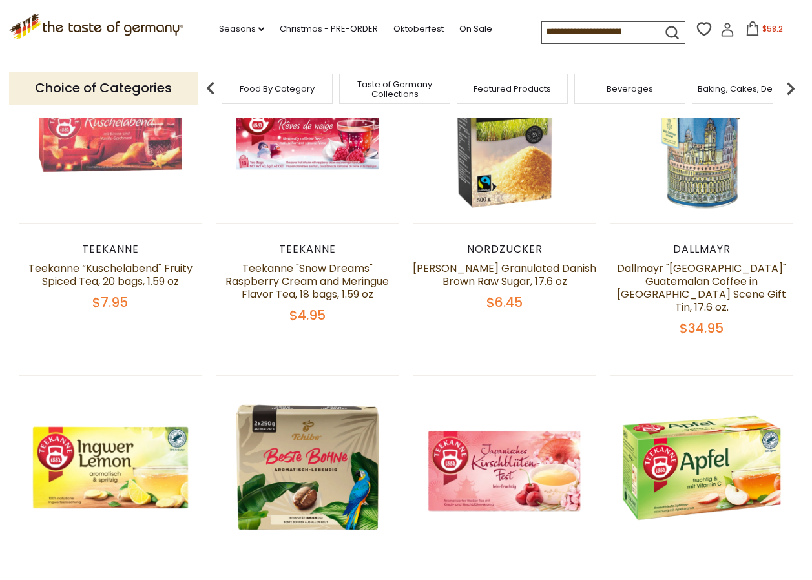
scroll to position [293, 0]
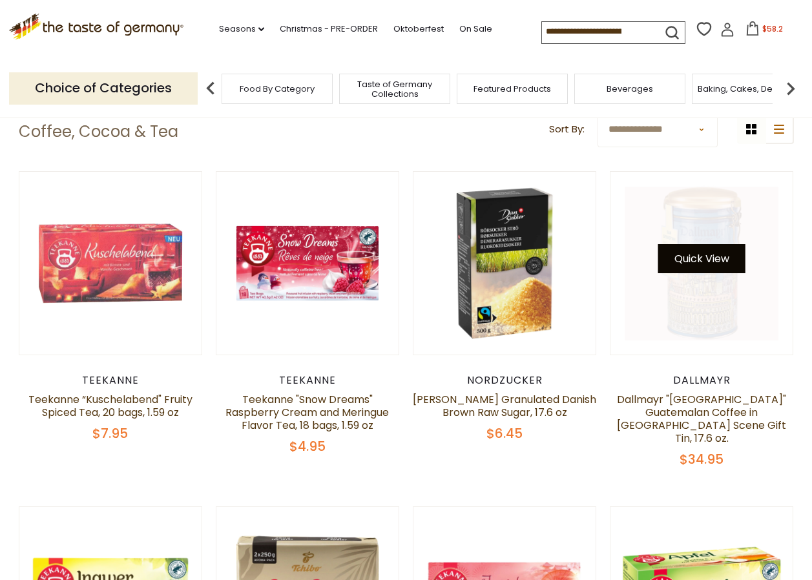
click at [707, 260] on button "Quick View" at bounding box center [701, 258] width 87 height 29
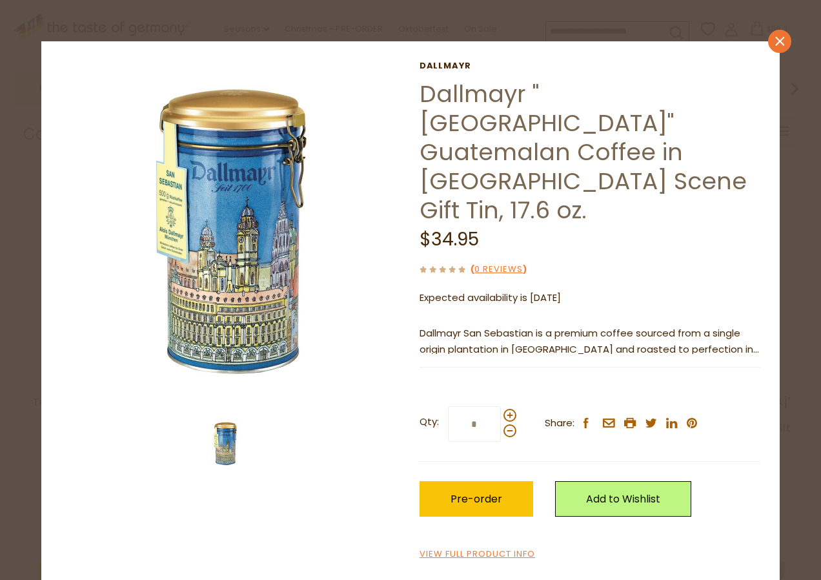
click at [779, 41] on icon "close" at bounding box center [781, 41] width 10 height 10
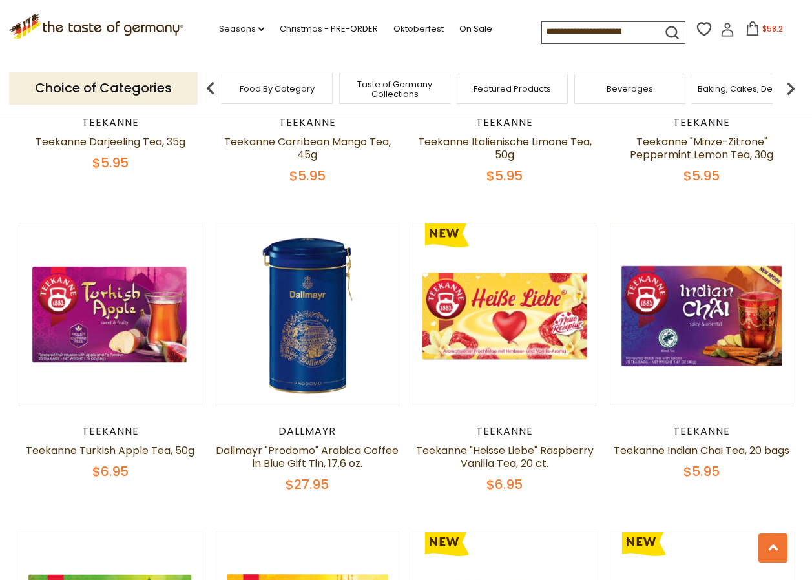
scroll to position [2462, 0]
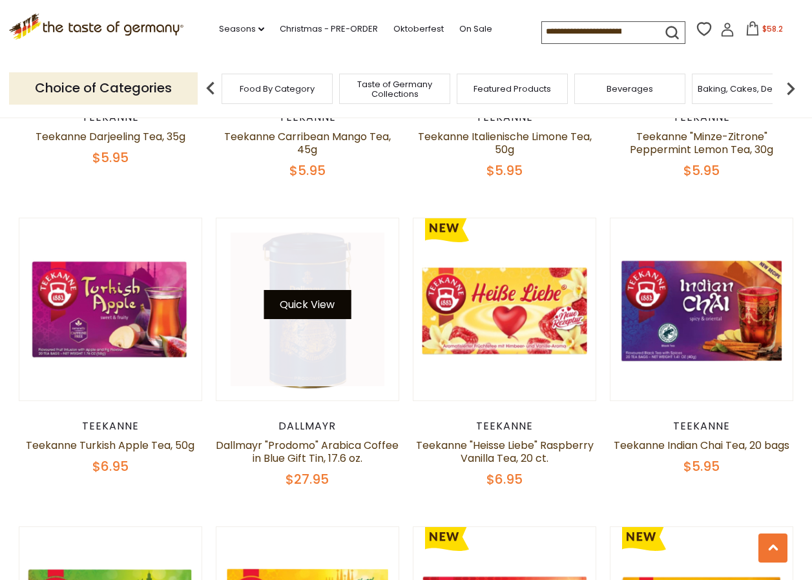
click at [301, 290] on button "Quick View" at bounding box center [306, 304] width 87 height 29
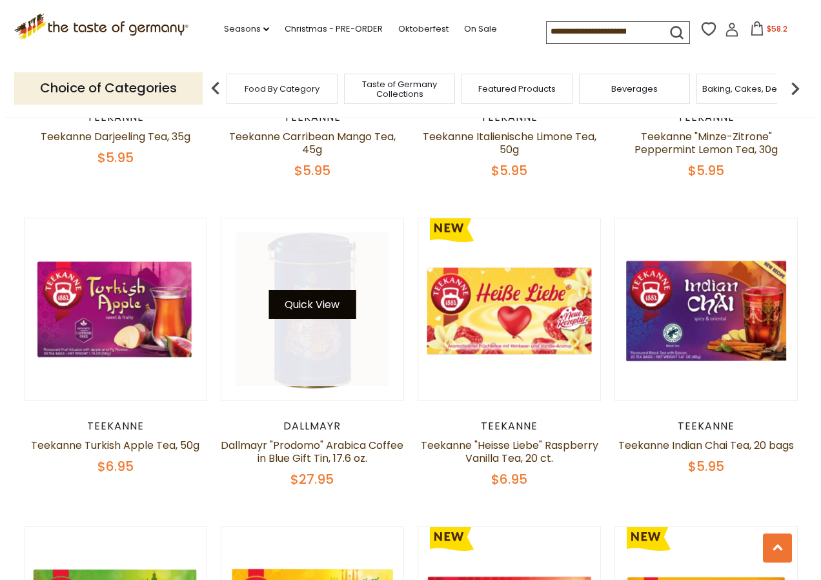
scroll to position [2465, 0]
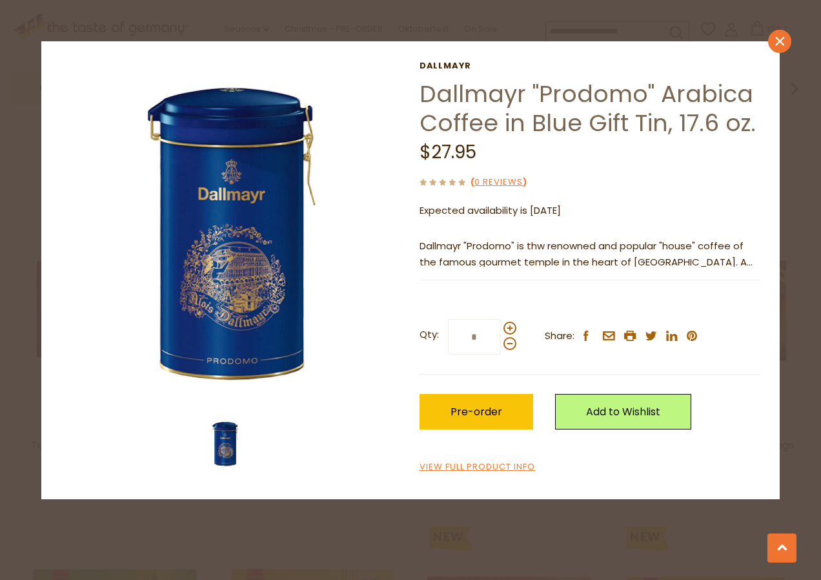
click at [780, 41] on icon at bounding box center [780, 40] width 9 height 9
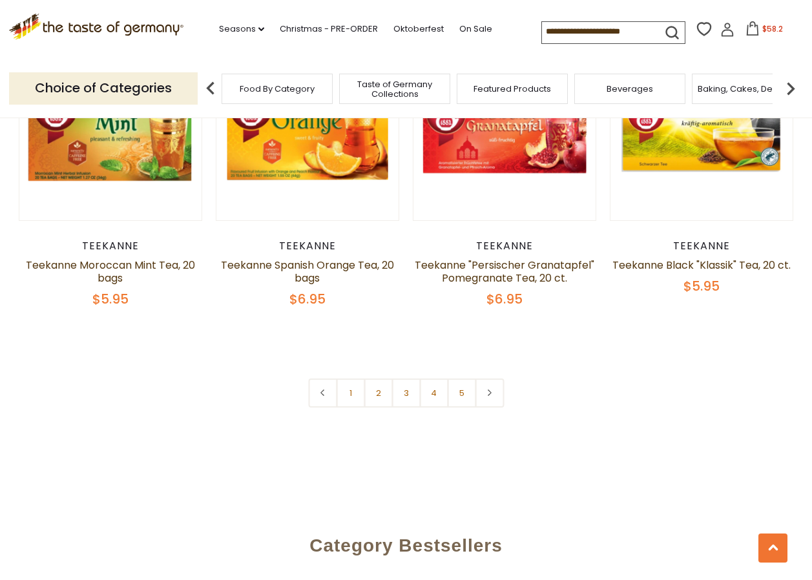
scroll to position [2887, 0]
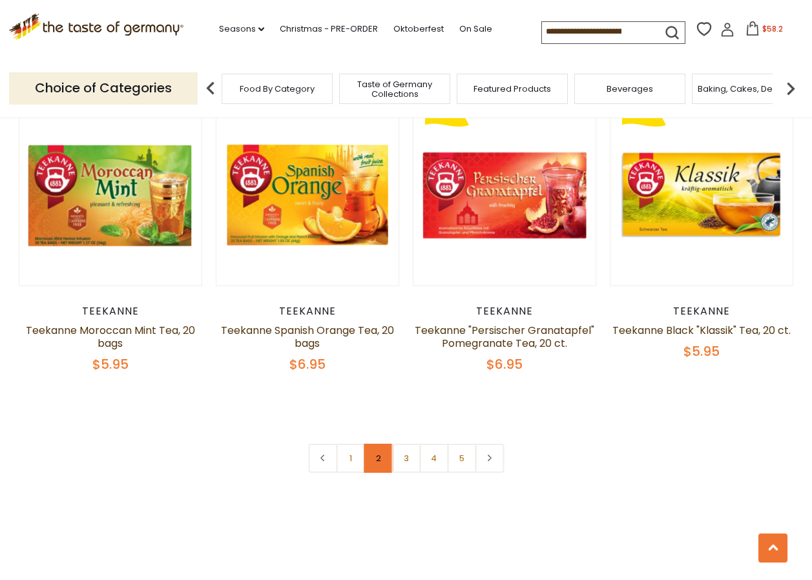
click at [376, 444] on link "2" at bounding box center [378, 458] width 29 height 29
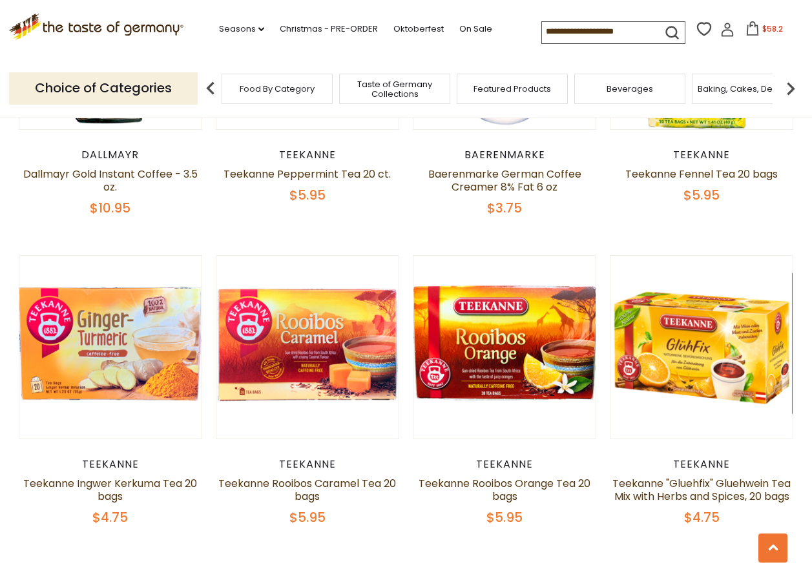
scroll to position [2852, 0]
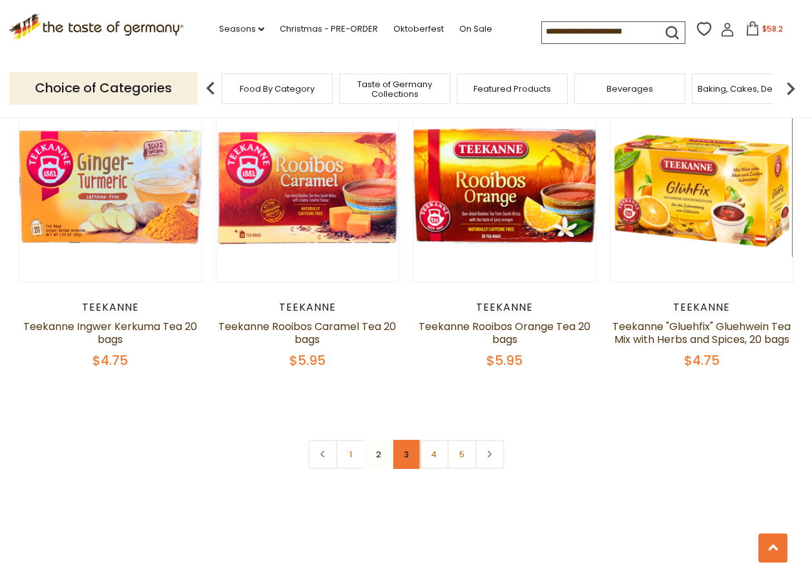
click at [405, 469] on link "3" at bounding box center [405, 454] width 29 height 29
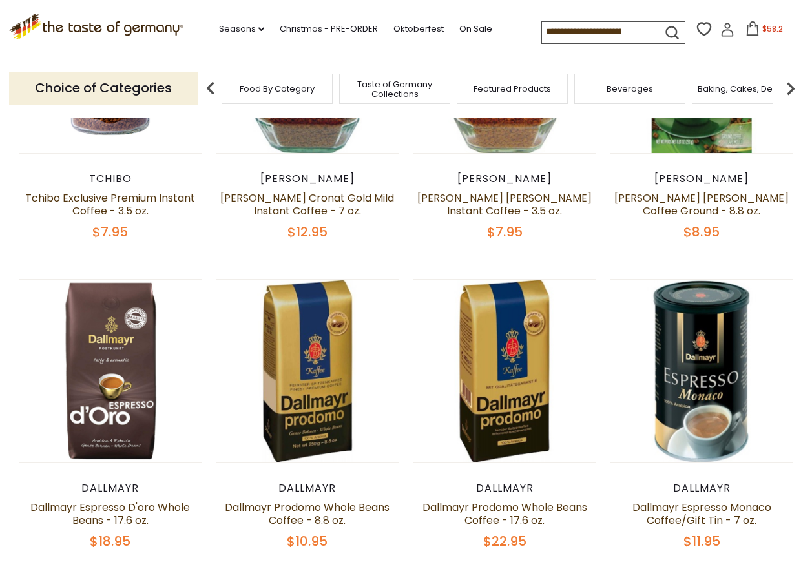
scroll to position [394, 0]
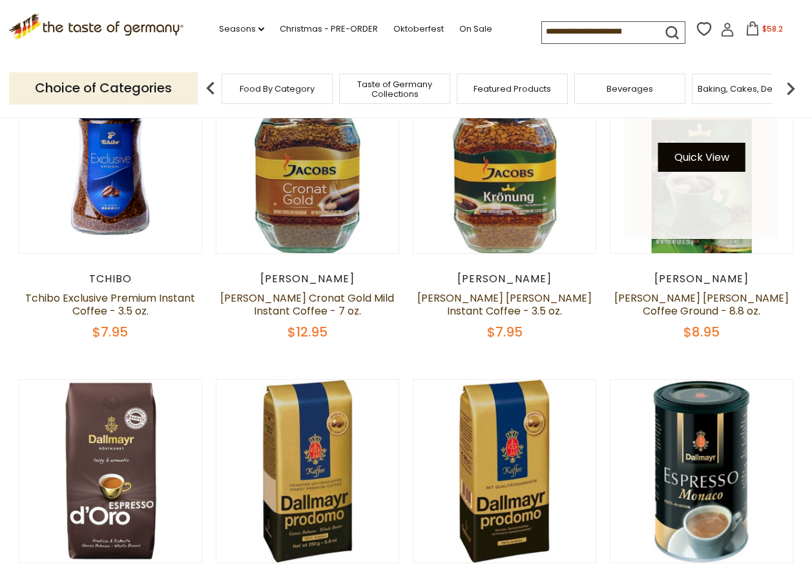
click at [700, 152] on button "Quick View" at bounding box center [701, 157] width 87 height 29
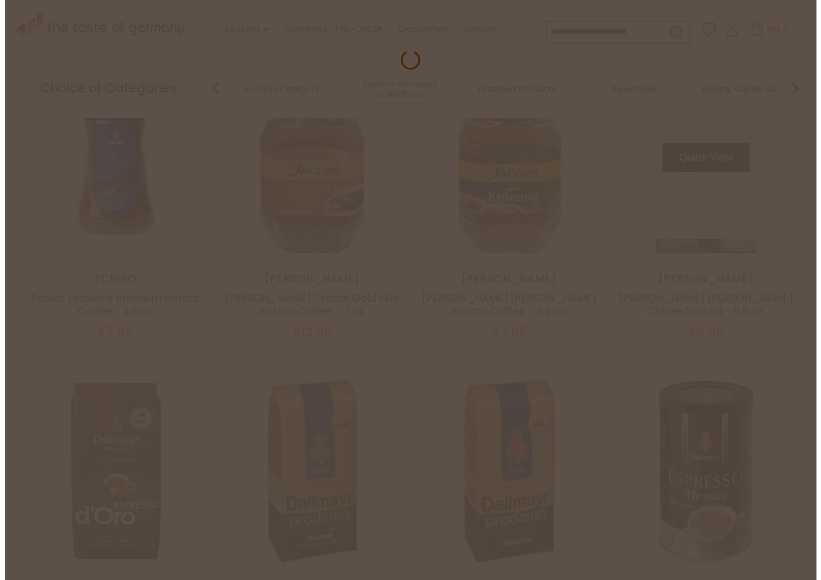
scroll to position [396, 0]
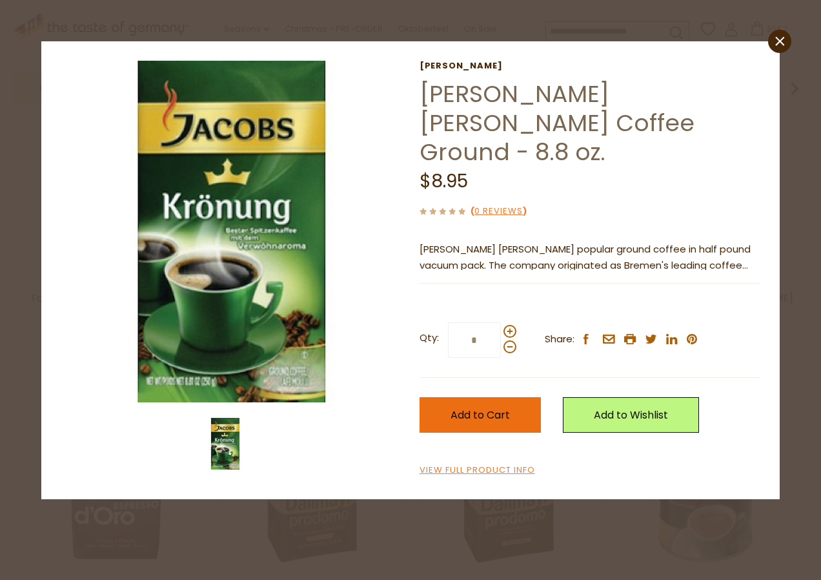
click at [492, 407] on span "Add to Cart" at bounding box center [480, 414] width 59 height 15
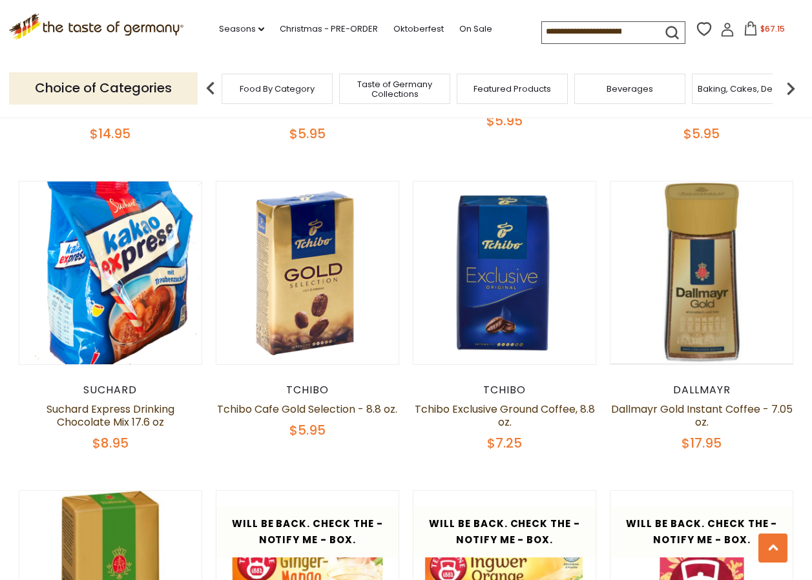
scroll to position [1839, 0]
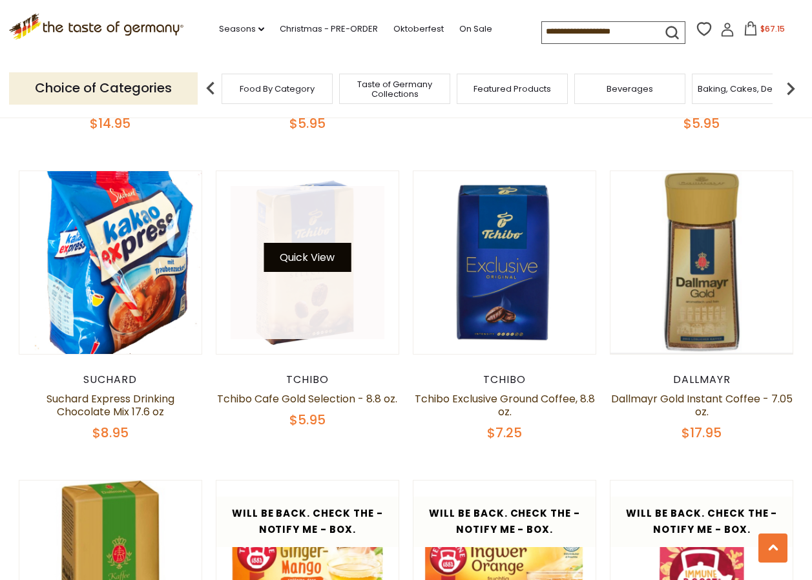
click at [313, 263] on button "Quick View" at bounding box center [306, 257] width 87 height 29
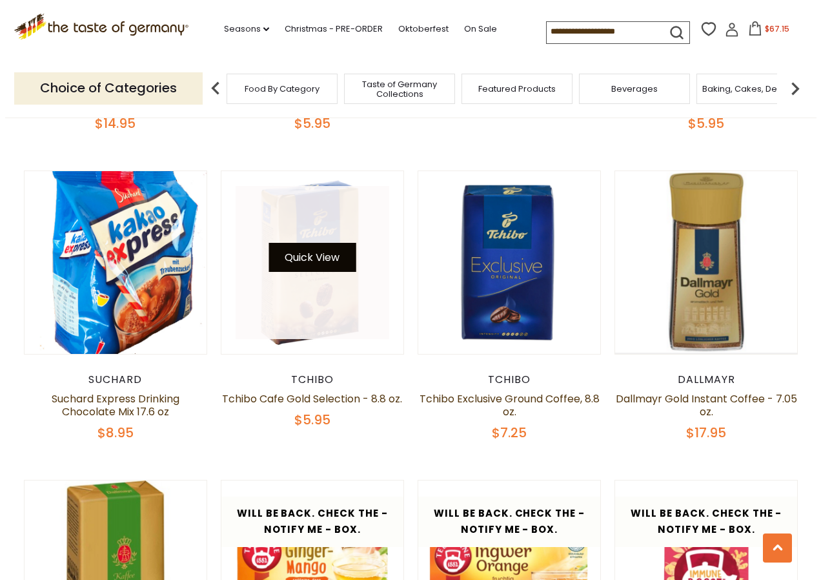
scroll to position [1842, 0]
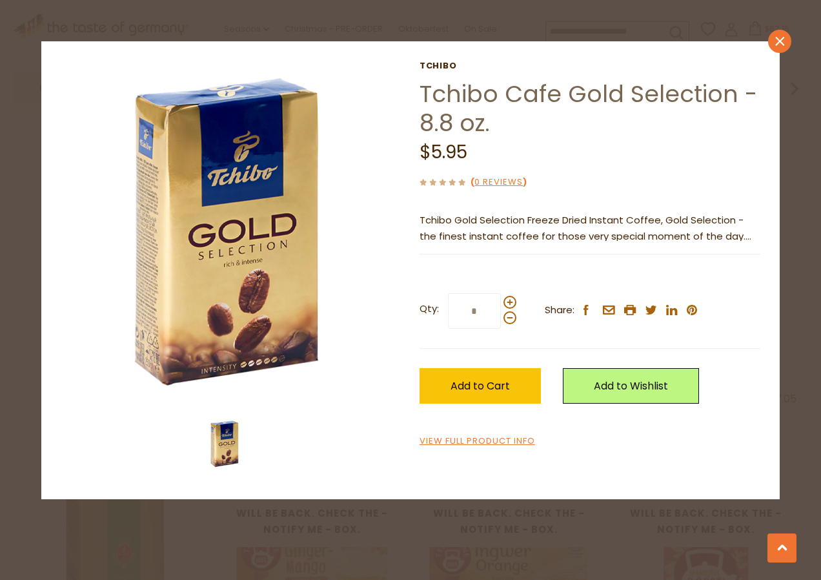
click at [776, 41] on icon "close" at bounding box center [781, 41] width 10 height 10
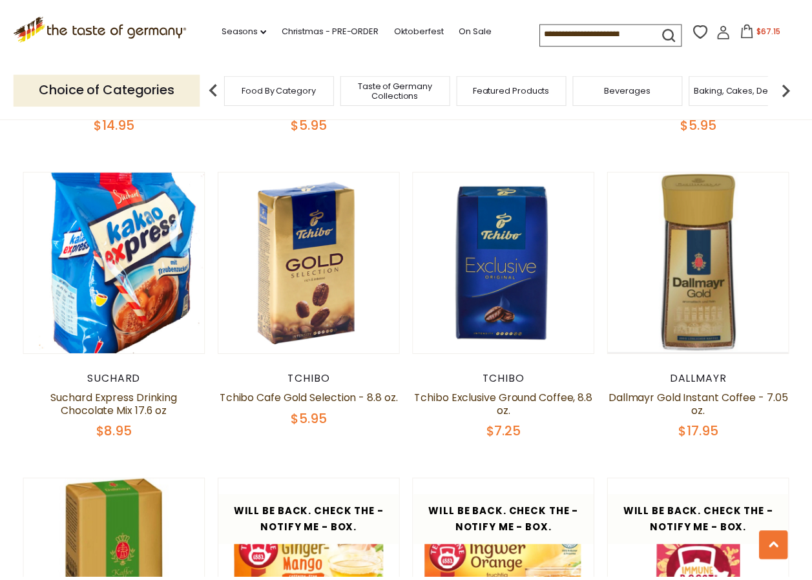
scroll to position [1839, 0]
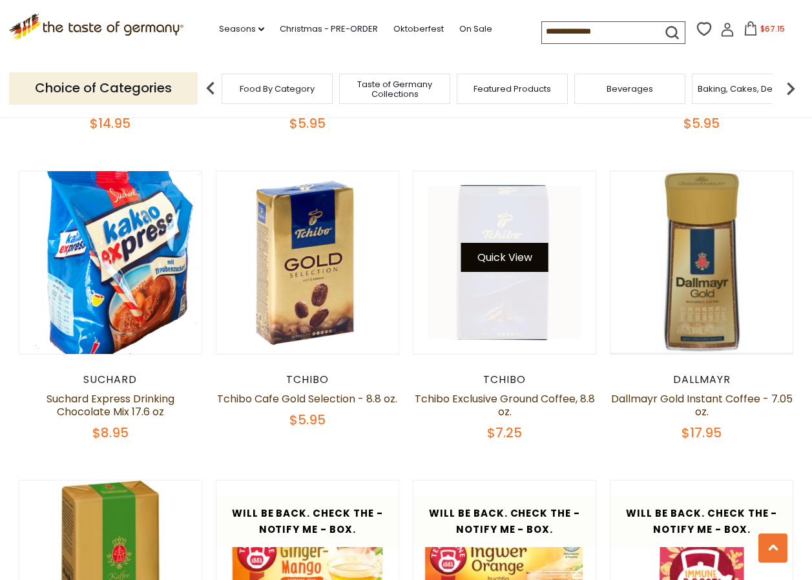
click at [518, 260] on button "Quick View" at bounding box center [504, 257] width 87 height 29
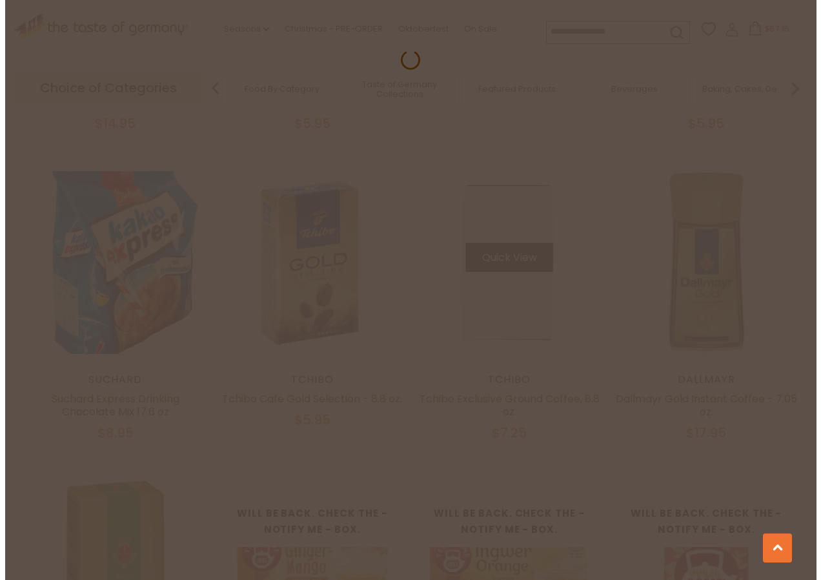
scroll to position [1842, 0]
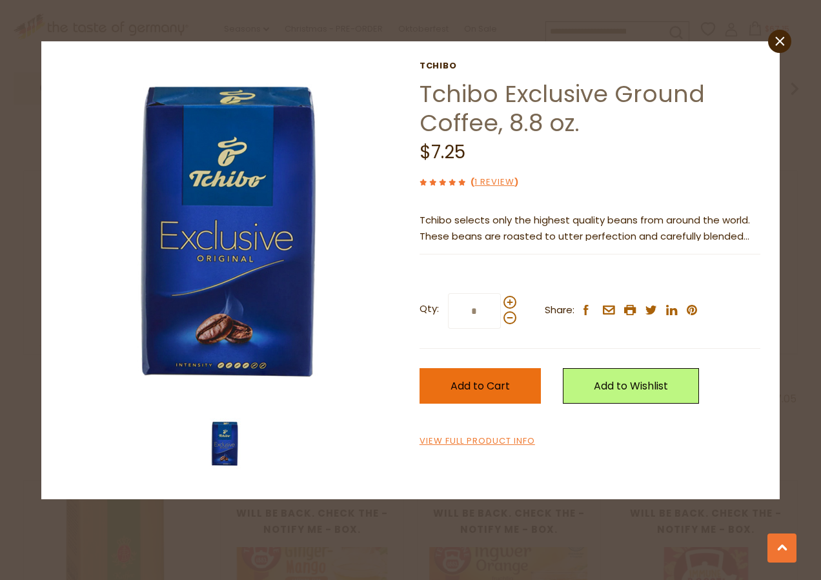
click at [474, 378] on span "Add to Cart" at bounding box center [480, 385] width 59 height 15
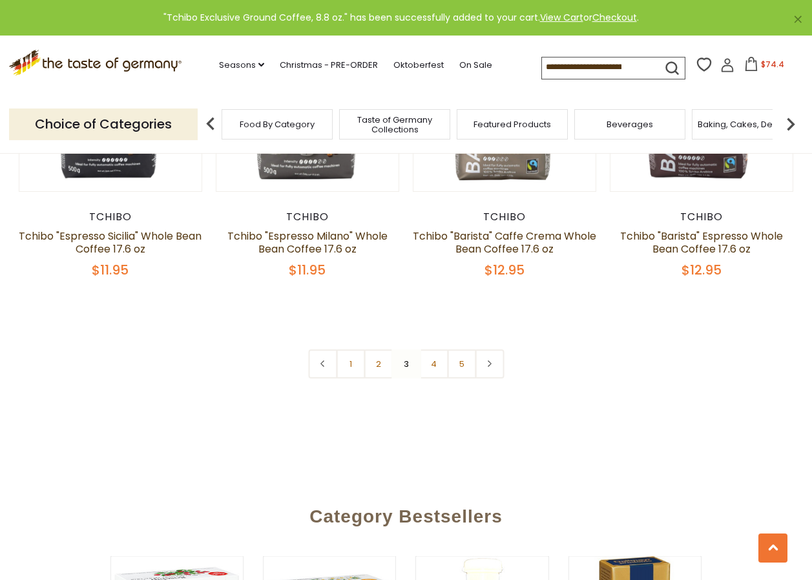
scroll to position [2934, 0]
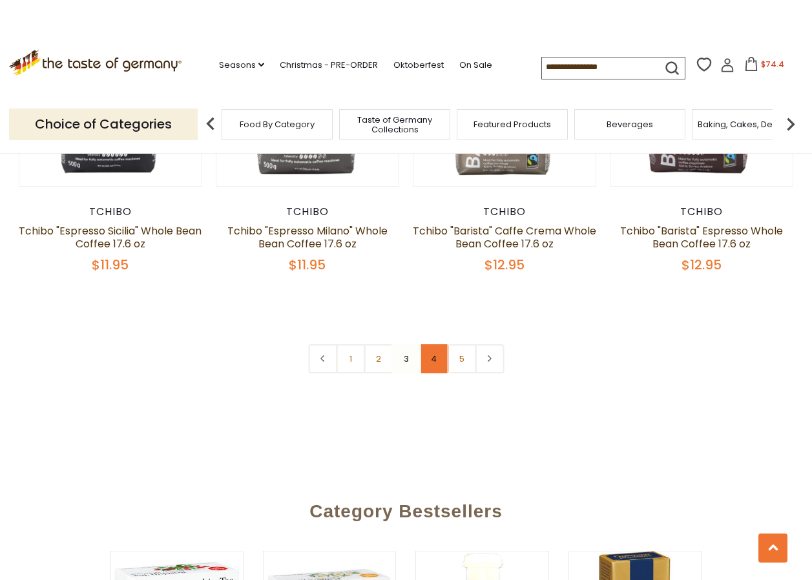
click at [434, 358] on link "4" at bounding box center [433, 358] width 29 height 29
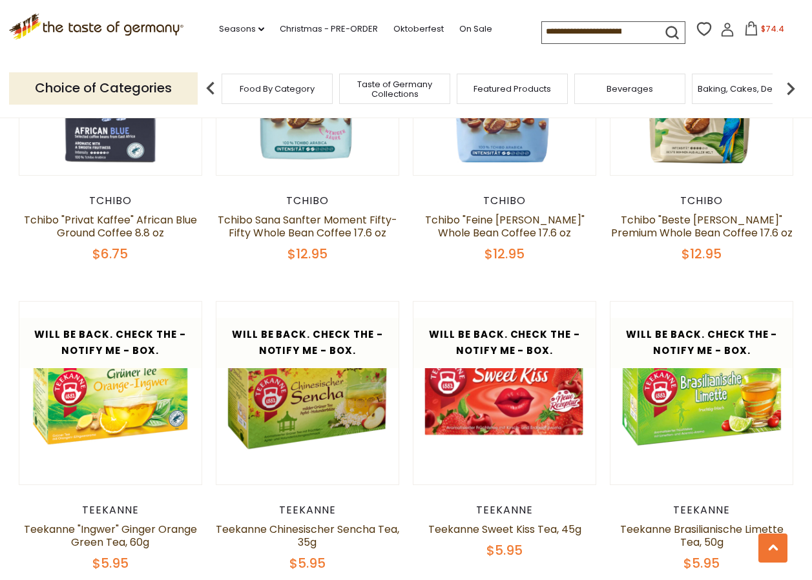
scroll to position [0, 0]
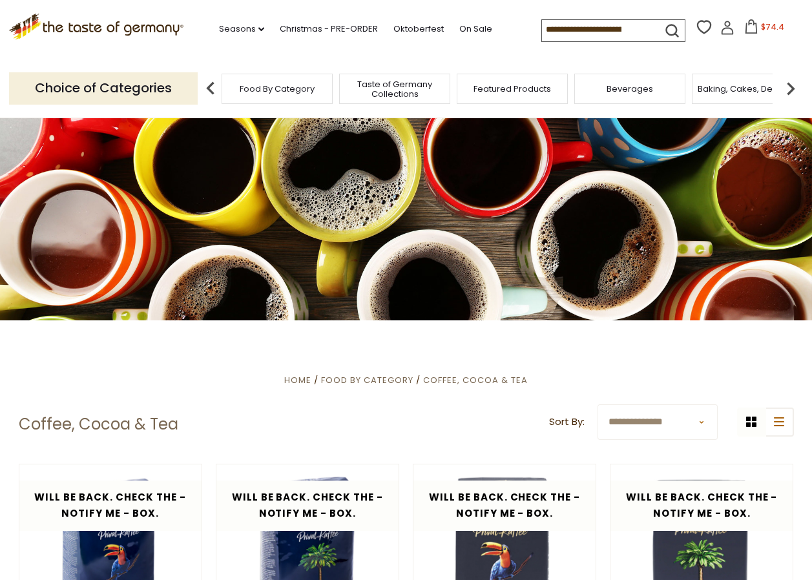
click at [792, 88] on img at bounding box center [790, 89] width 26 height 26
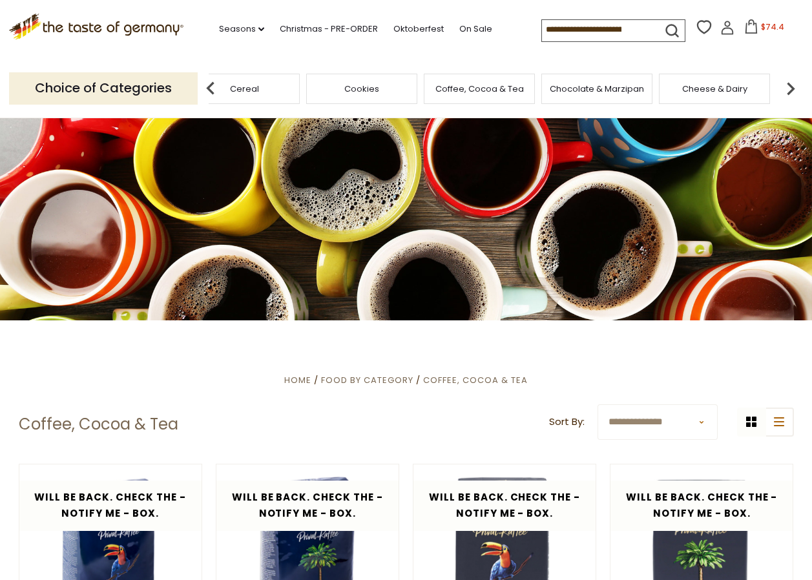
click at [792, 88] on img at bounding box center [790, 89] width 26 height 26
click at [497, 92] on span "Condiments, Seasonings" at bounding box center [499, 88] width 103 height 19
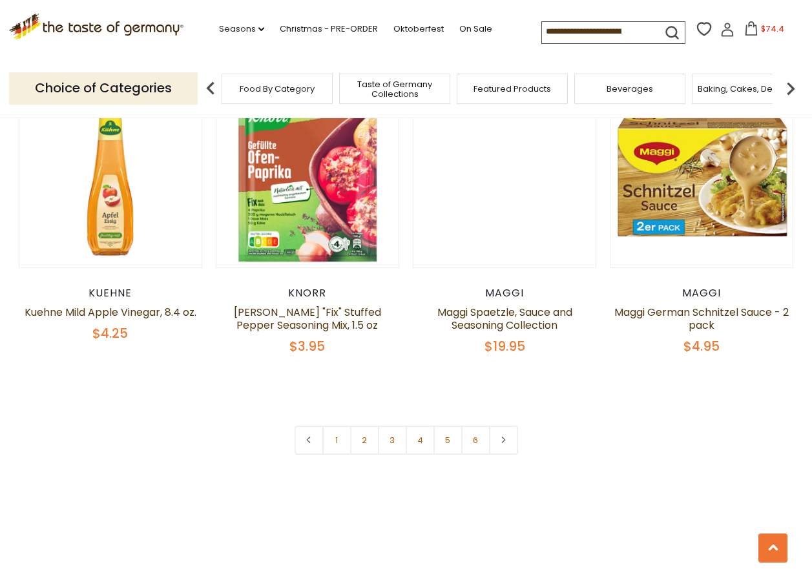
scroll to position [2996, 0]
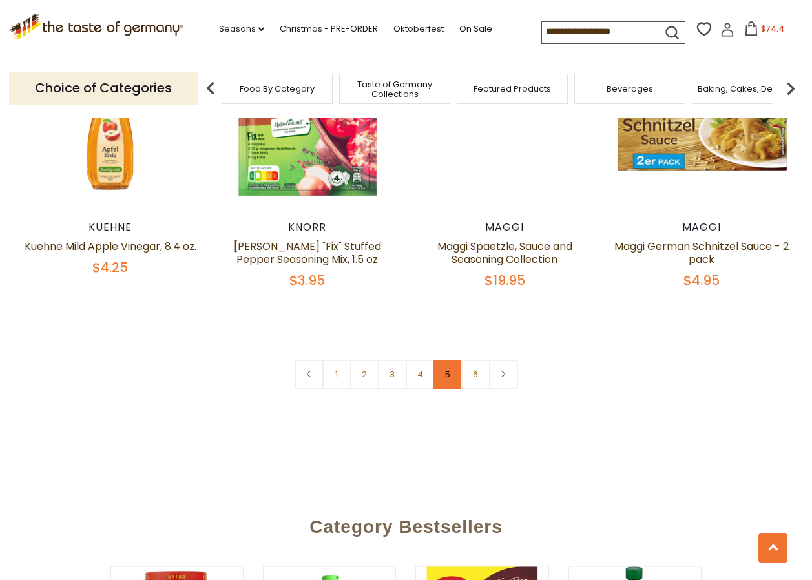
click at [450, 360] on link "5" at bounding box center [447, 374] width 29 height 29
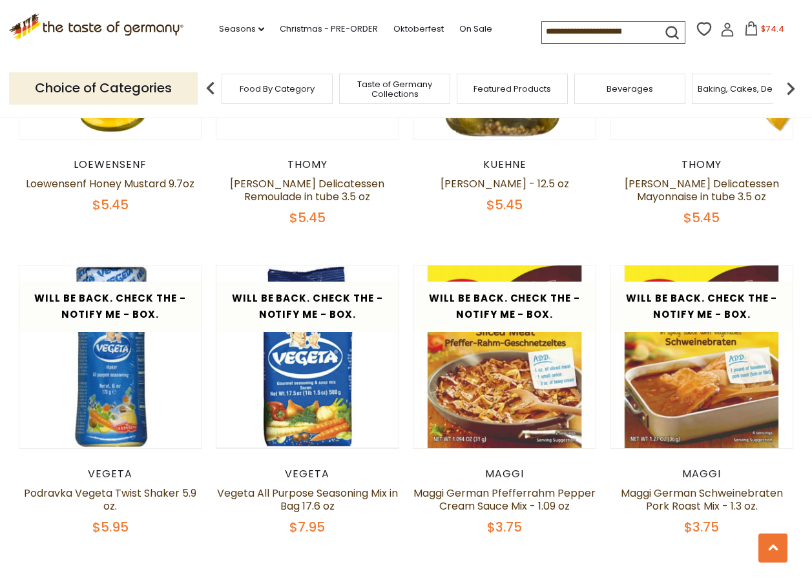
scroll to position [2770, 0]
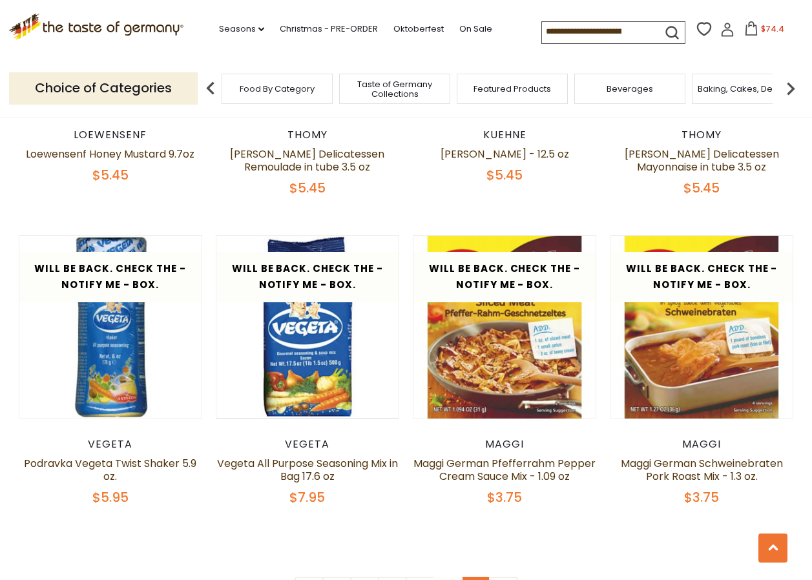
click at [476, 577] on link "6" at bounding box center [475, 591] width 29 height 29
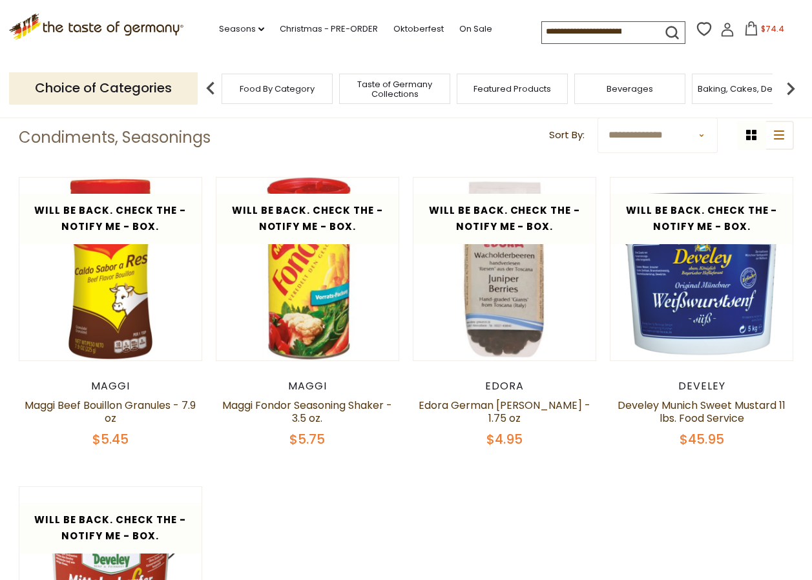
scroll to position [0, 0]
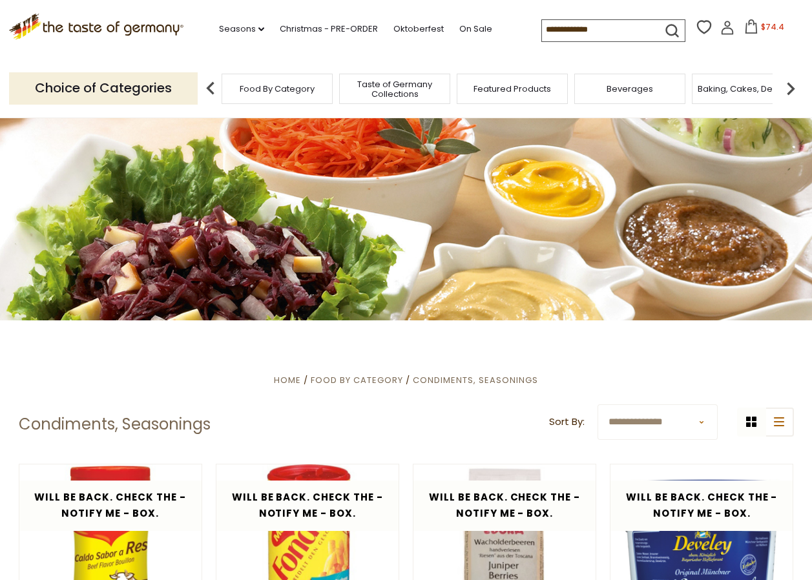
click at [788, 88] on img at bounding box center [790, 89] width 26 height 26
click at [402, 88] on span "Baking, Cakes, Desserts" at bounding box center [405, 89] width 100 height 10
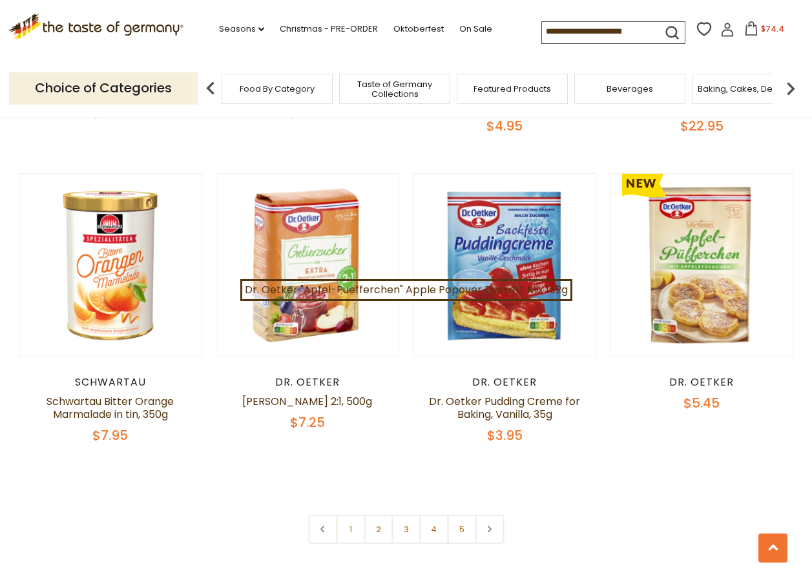
scroll to position [2790, 0]
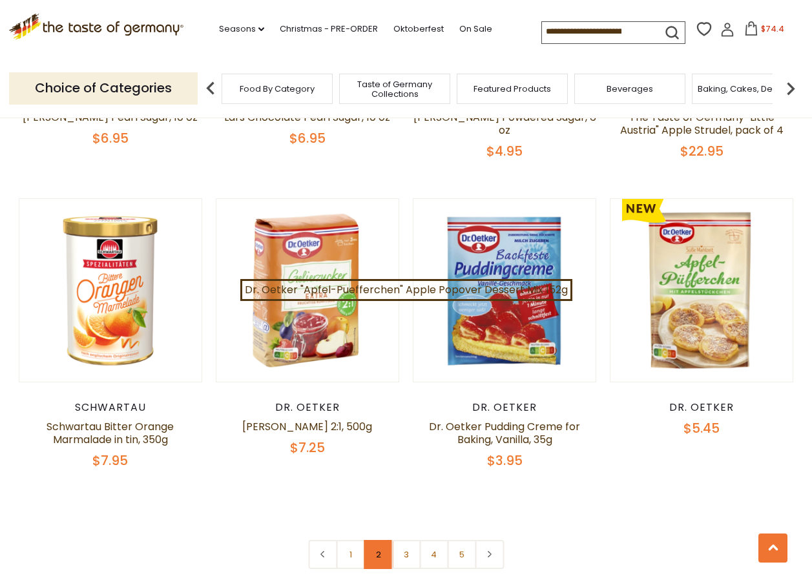
click at [376, 540] on link "2" at bounding box center [378, 554] width 29 height 29
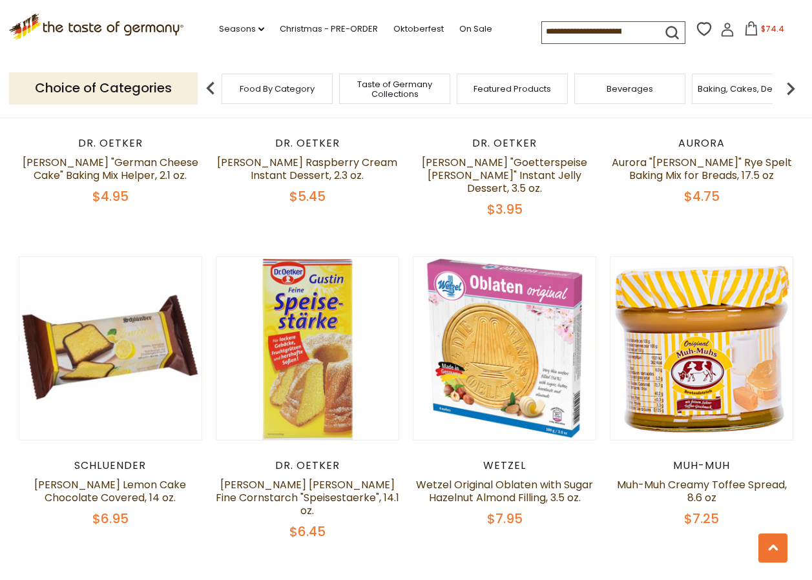
scroll to position [2763, 0]
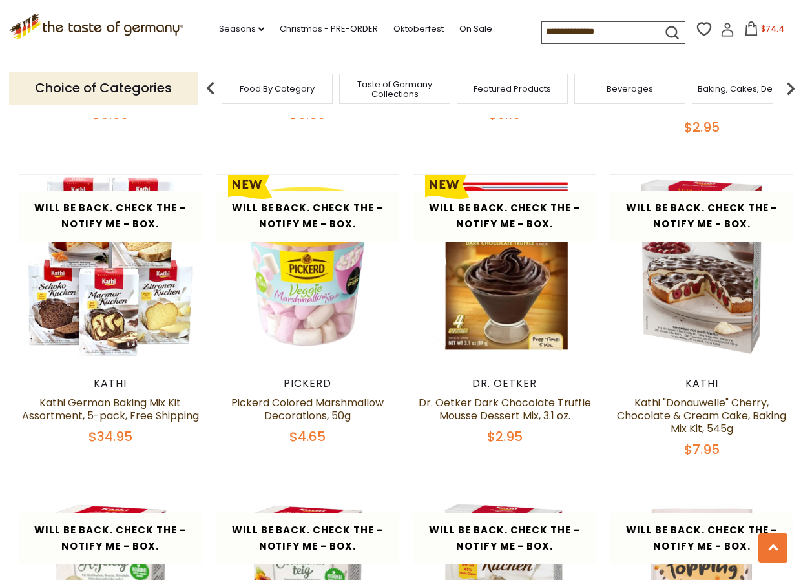
scroll to position [0, 0]
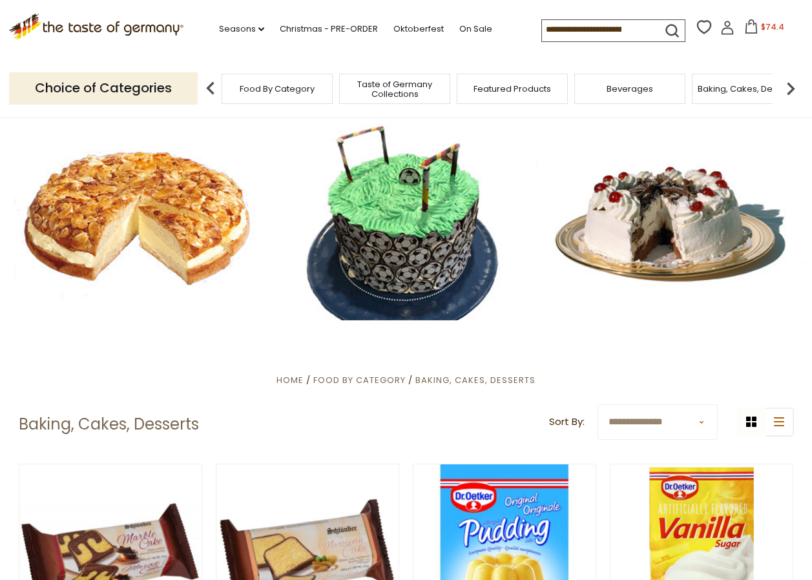
click at [788, 85] on img at bounding box center [790, 89] width 26 height 26
click at [788, 86] on img at bounding box center [790, 89] width 26 height 26
click at [787, 87] on img at bounding box center [790, 89] width 26 height 26
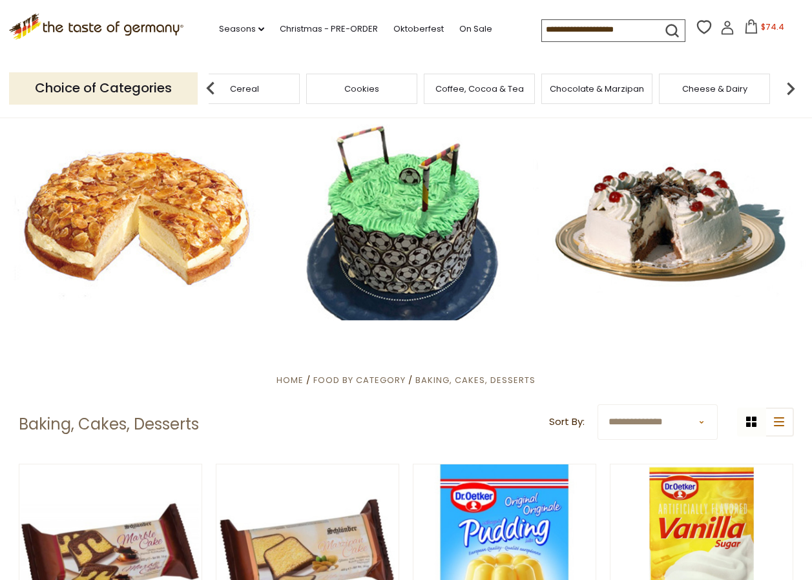
click at [787, 87] on img at bounding box center [790, 89] width 26 height 26
click at [787, 88] on img at bounding box center [790, 89] width 26 height 26
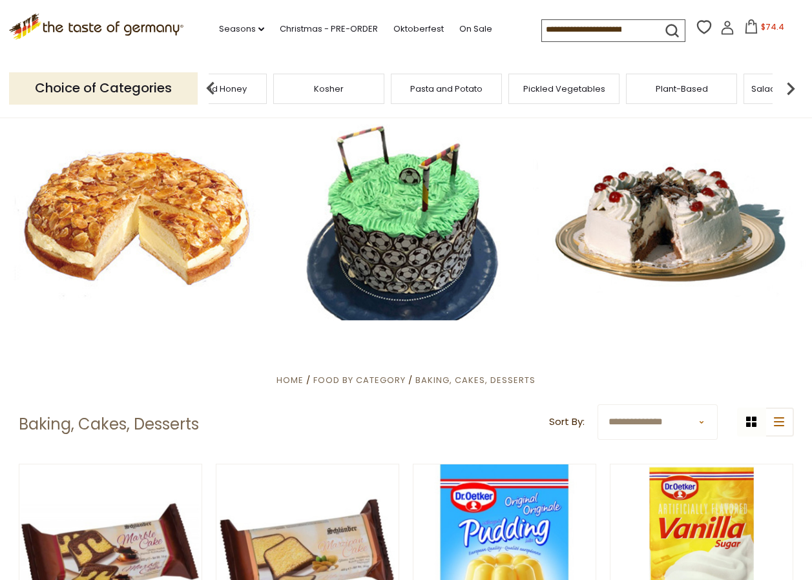
click at [786, 88] on img at bounding box center [790, 89] width 26 height 26
click at [785, 88] on img at bounding box center [790, 89] width 26 height 26
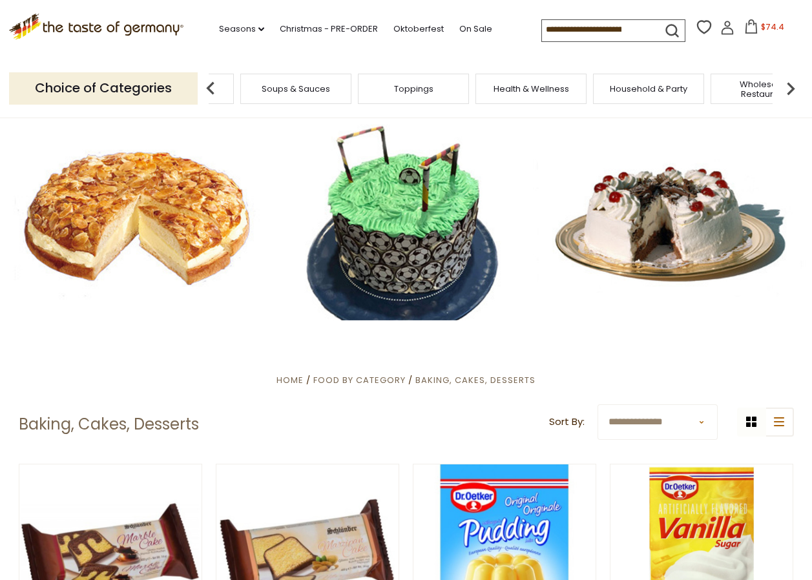
click at [785, 88] on img at bounding box center [790, 89] width 26 height 26
click at [789, 87] on img at bounding box center [790, 89] width 26 height 26
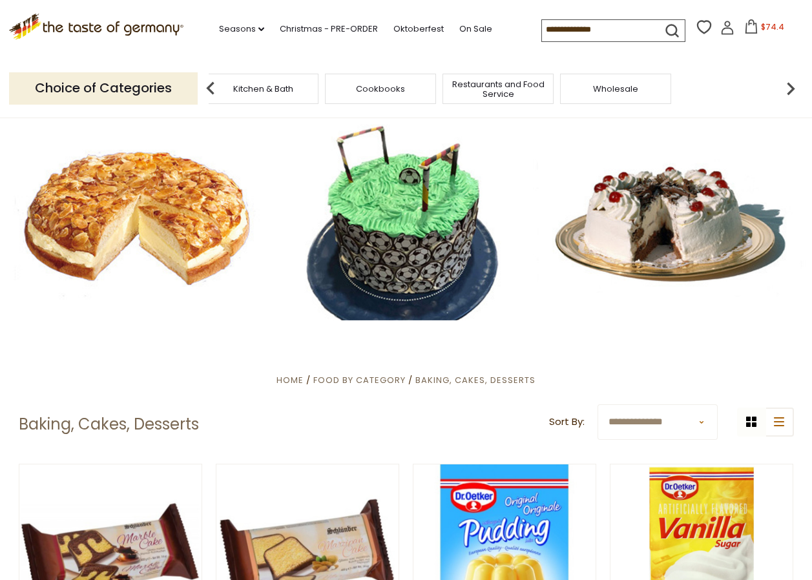
click at [251, 92] on div "Kitchen & Bath" at bounding box center [263, 89] width 118 height 30
click at [379, 89] on span "Kitchen & Bath" at bounding box center [377, 89] width 60 height 10
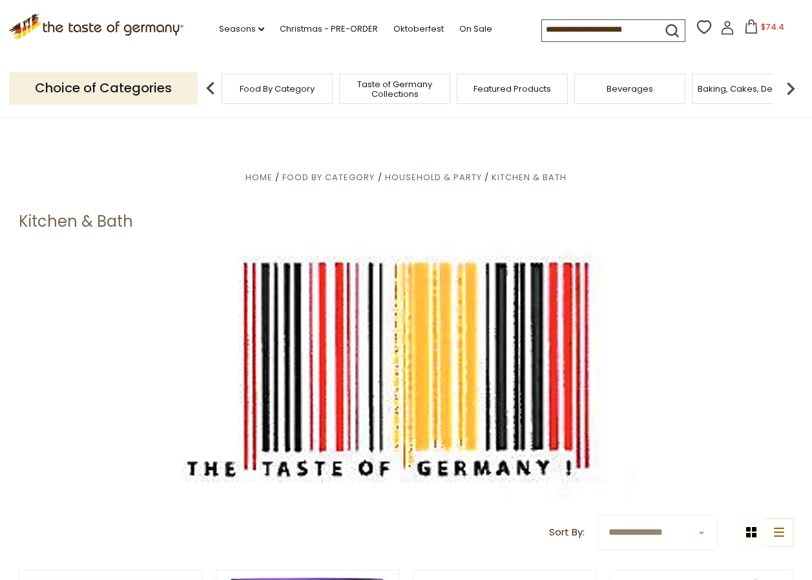
click at [754, 28] on icon at bounding box center [751, 26] width 12 height 14
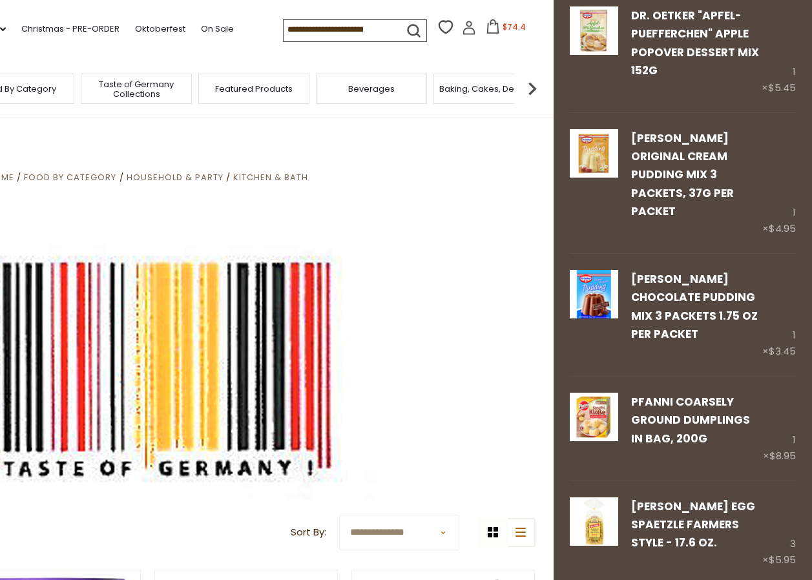
scroll to position [486, 0]
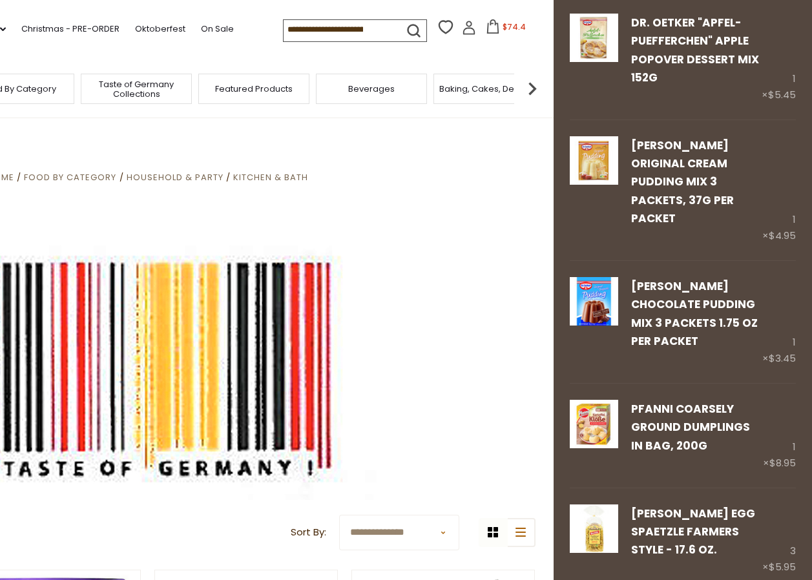
click at [533, 89] on img at bounding box center [532, 89] width 26 height 26
click at [410, 86] on span "Coffee, Cocoa & Tea" at bounding box center [392, 89] width 88 height 10
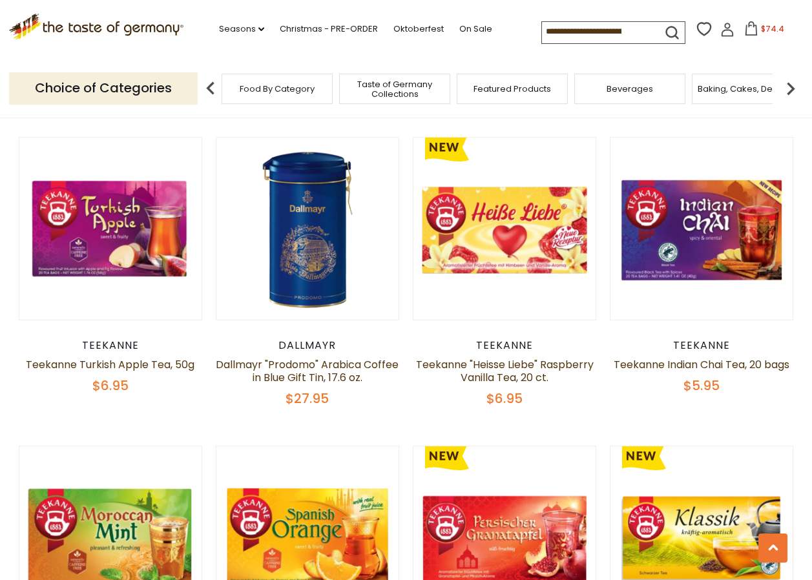
scroll to position [2553, 0]
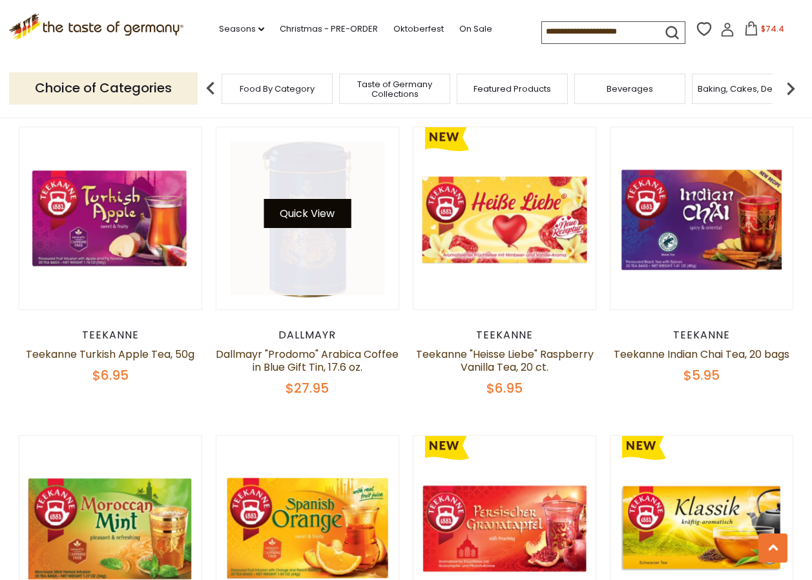
click at [305, 199] on button "Quick View" at bounding box center [306, 213] width 87 height 29
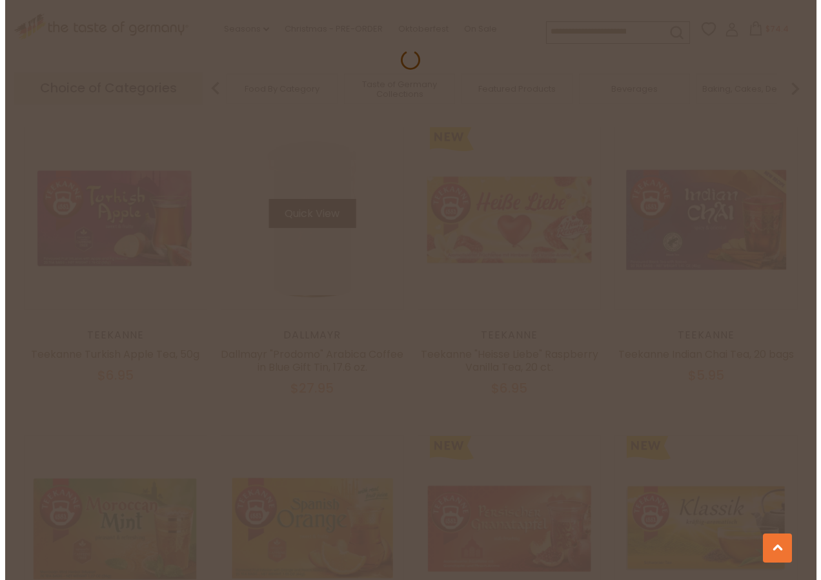
scroll to position [2555, 0]
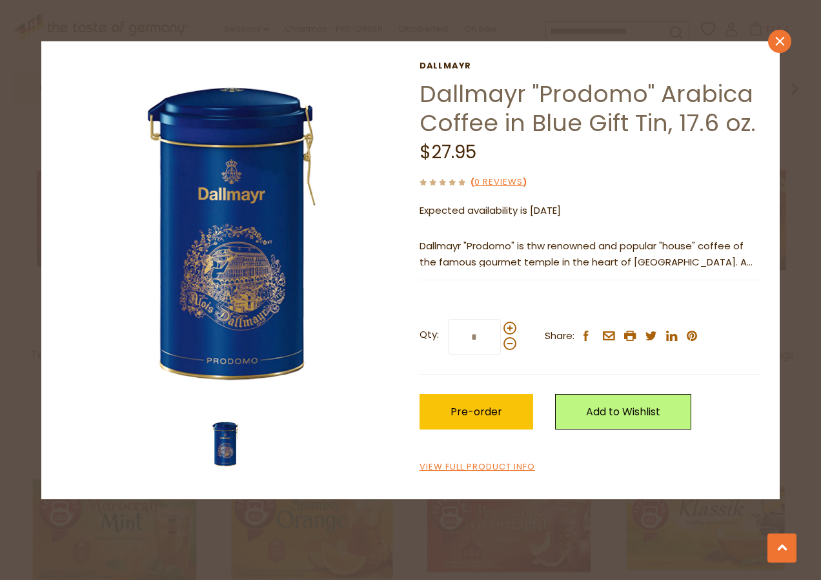
click at [783, 39] on icon at bounding box center [780, 40] width 9 height 9
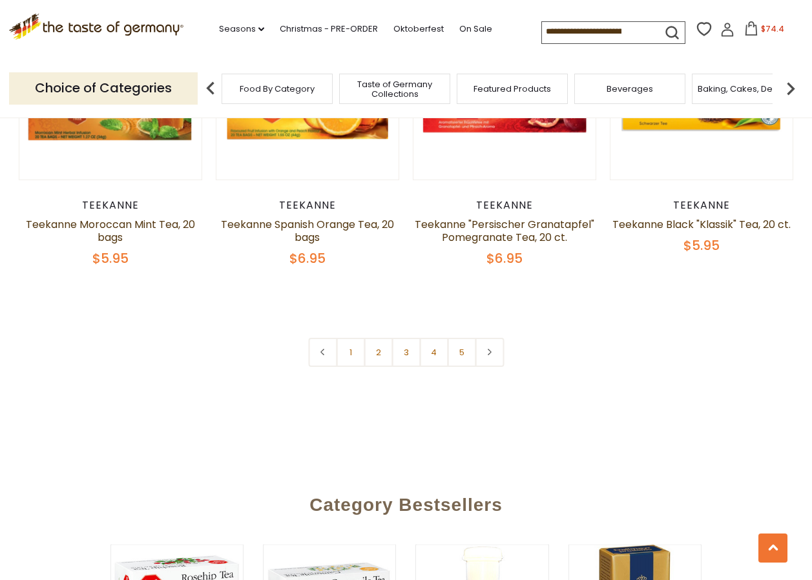
scroll to position [2977, 0]
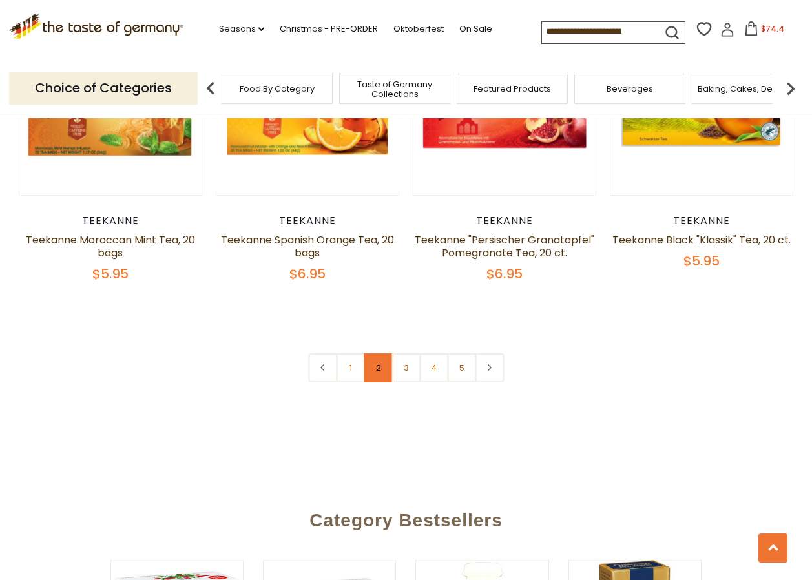
click at [380, 353] on link "2" at bounding box center [378, 367] width 29 height 29
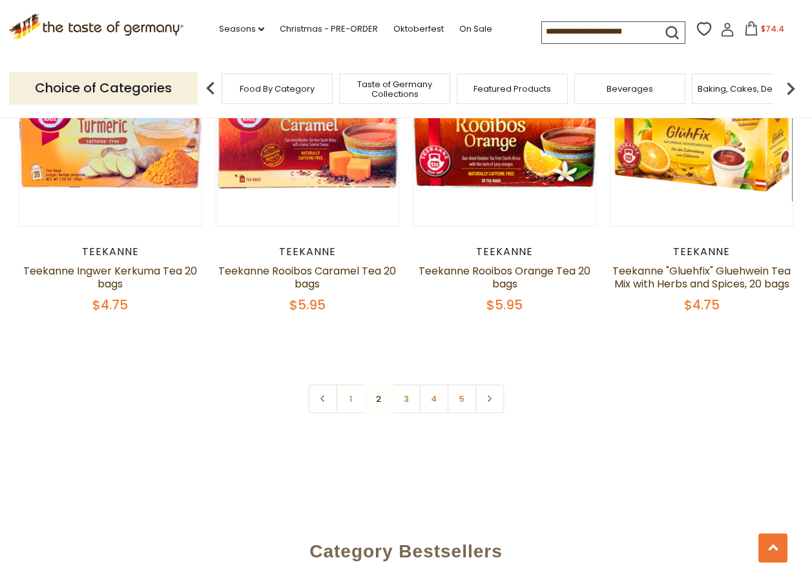
scroll to position [2902, 0]
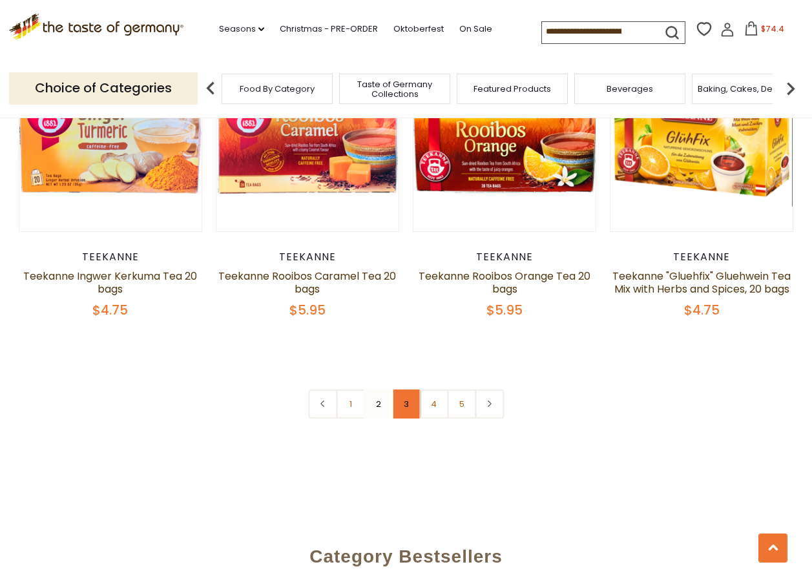
click at [402, 418] on link "3" at bounding box center [405, 403] width 29 height 29
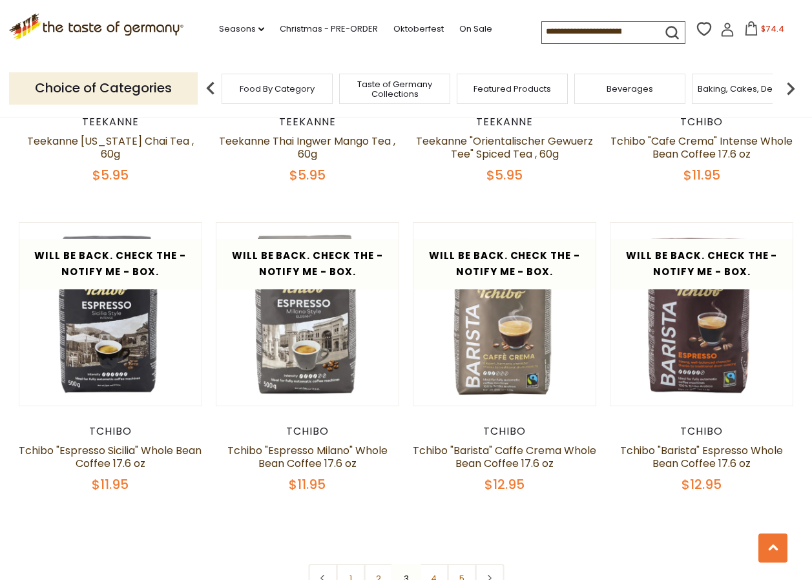
scroll to position [2750, 0]
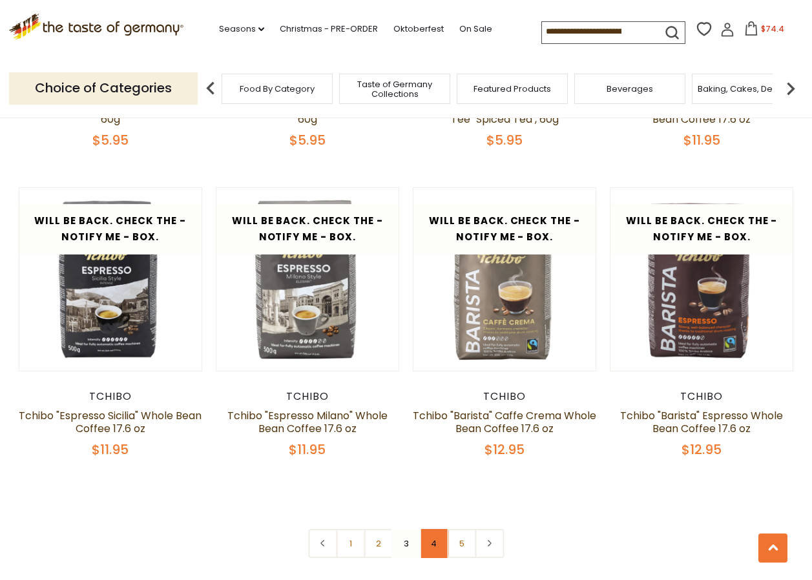
click at [433, 546] on link "4" at bounding box center [433, 543] width 29 height 29
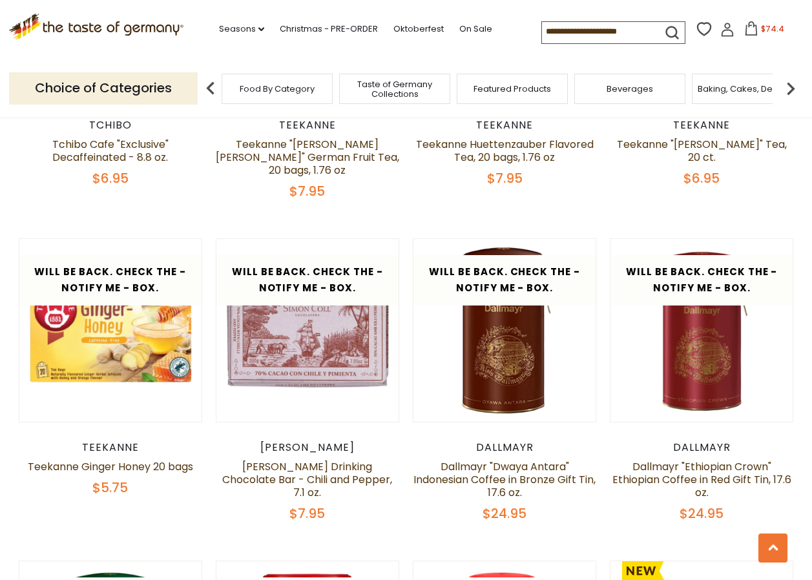
scroll to position [2084, 0]
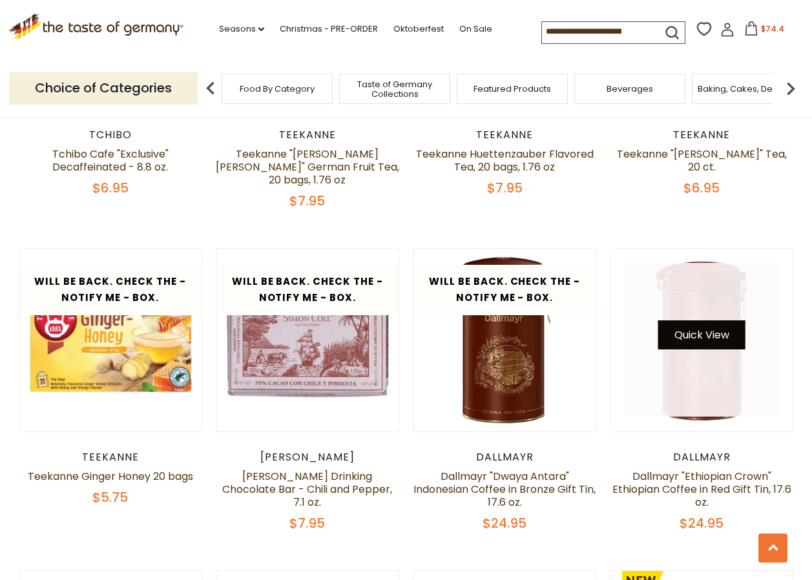
click at [703, 324] on button "Quick View" at bounding box center [701, 334] width 87 height 29
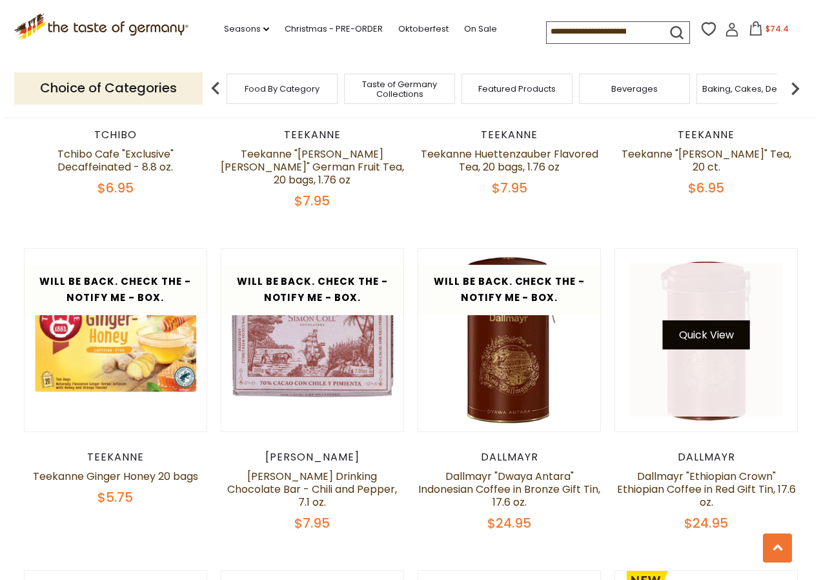
scroll to position [2086, 0]
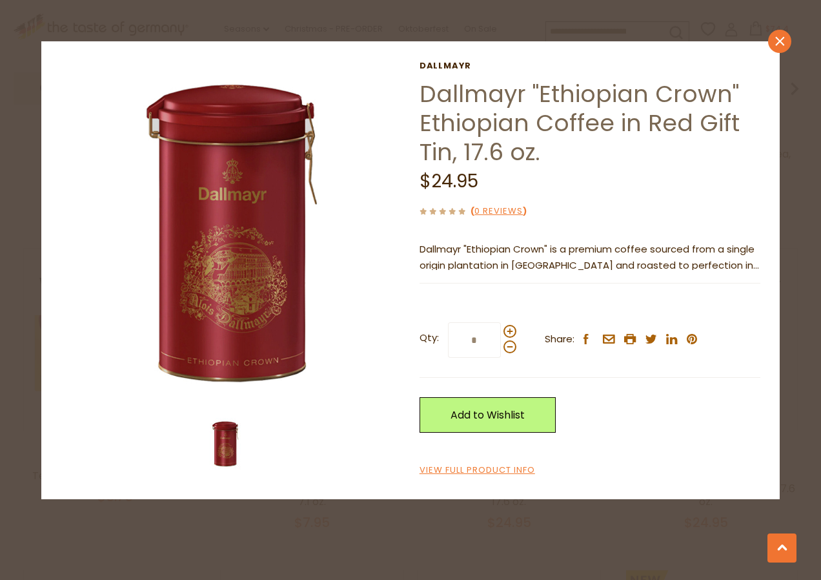
click at [777, 39] on icon at bounding box center [780, 40] width 9 height 9
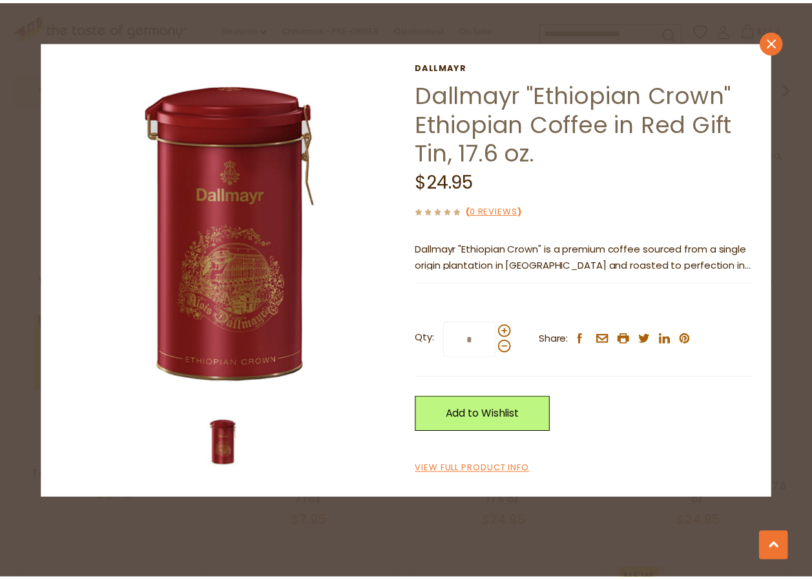
scroll to position [2084, 0]
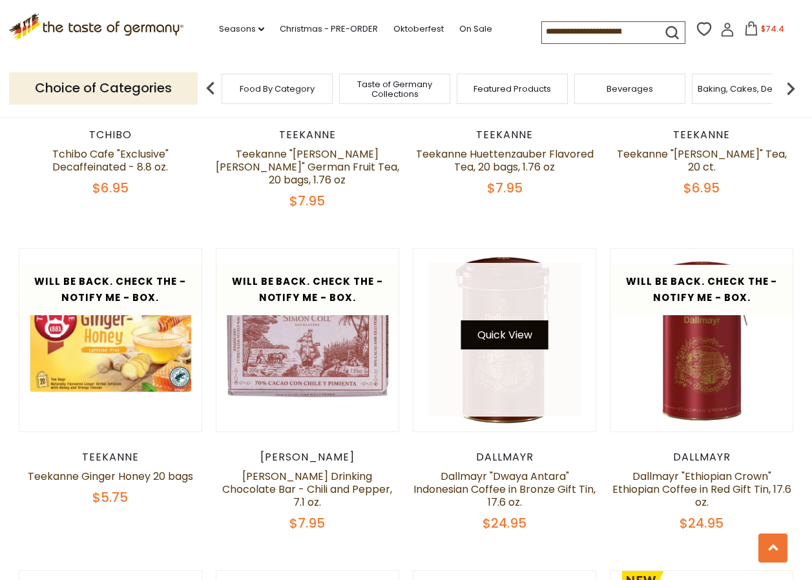
click at [506, 320] on button "Quick View" at bounding box center [504, 334] width 87 height 29
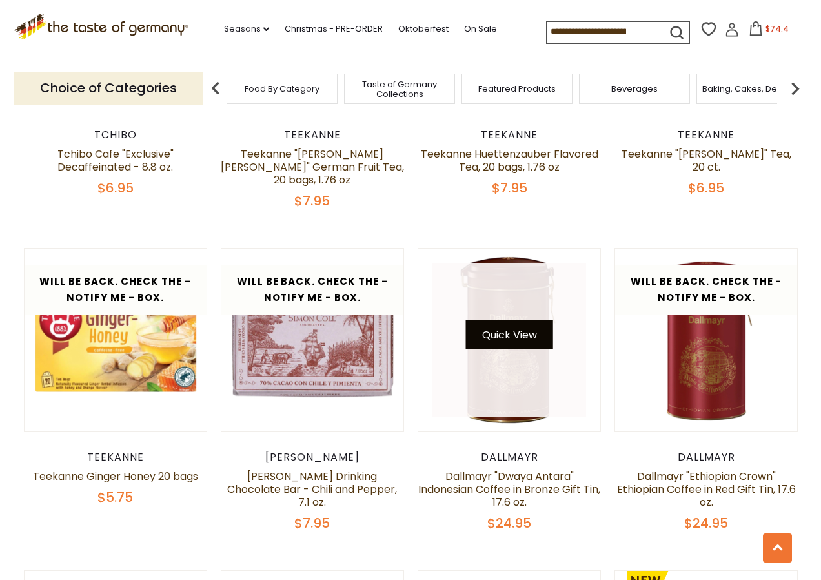
scroll to position [2086, 0]
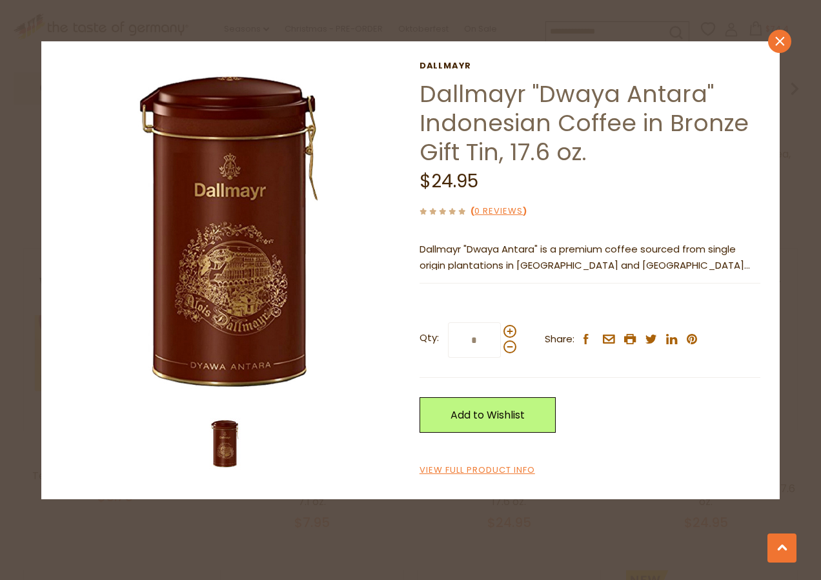
click at [782, 37] on icon "close" at bounding box center [781, 41] width 10 height 10
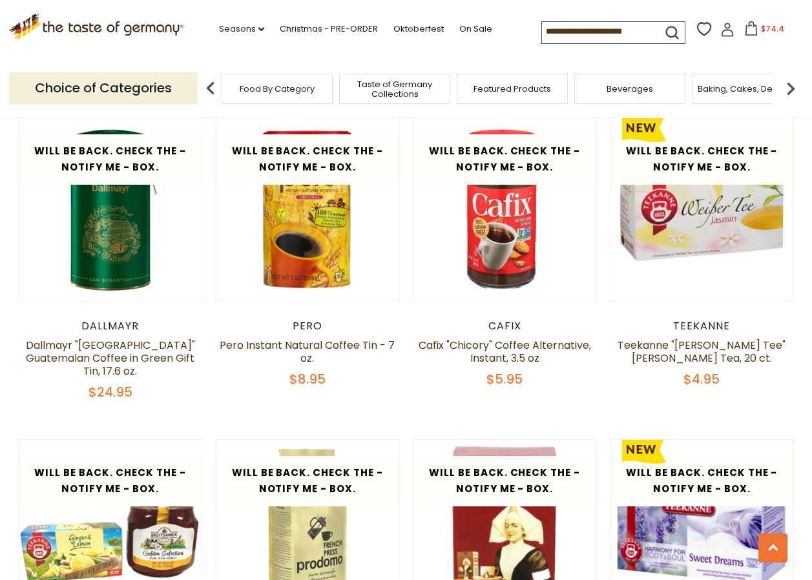
scroll to position [2541, 0]
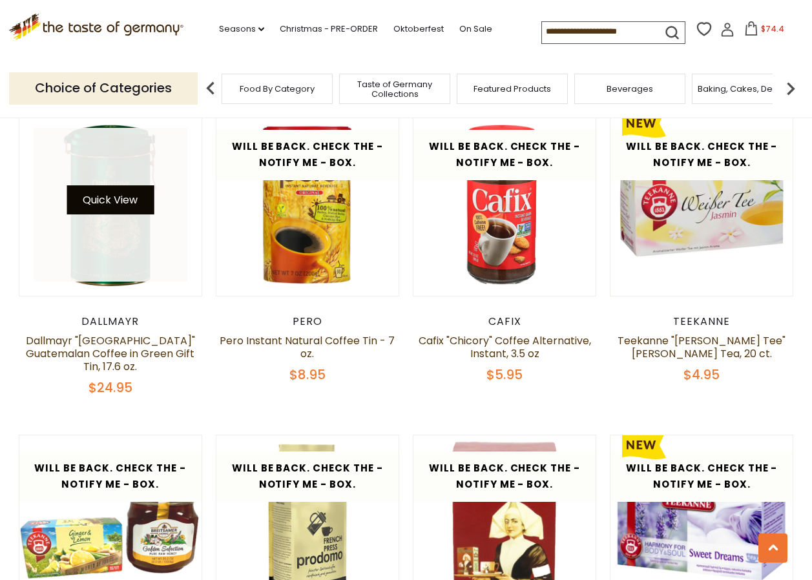
click at [110, 187] on button "Quick View" at bounding box center [110, 199] width 87 height 29
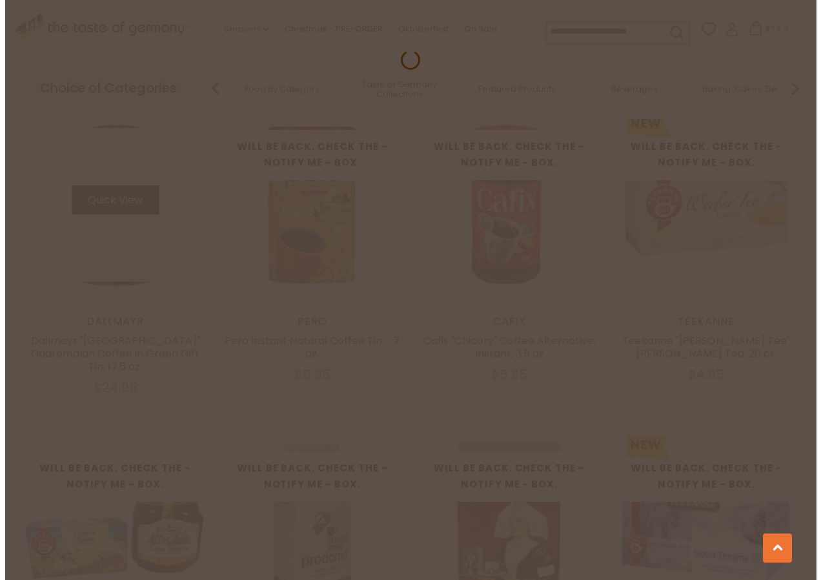
scroll to position [2543, 0]
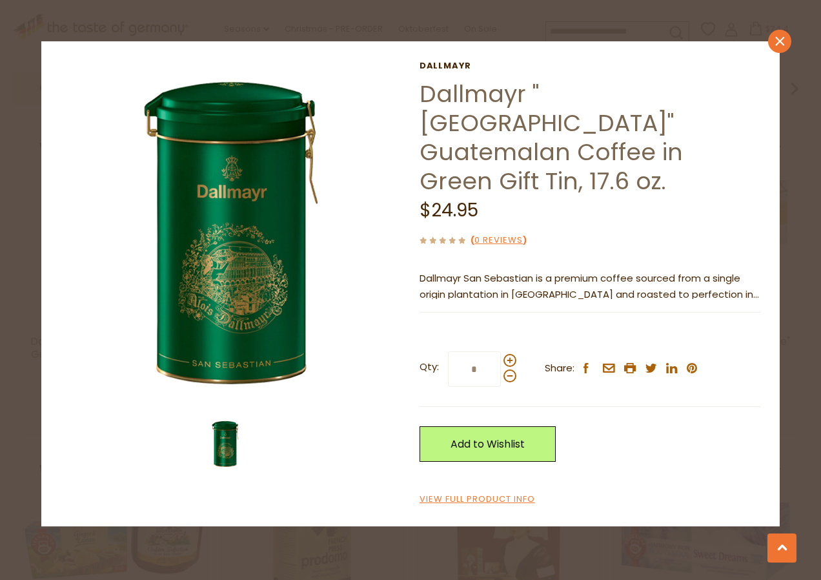
click at [781, 40] on icon at bounding box center [780, 40] width 9 height 9
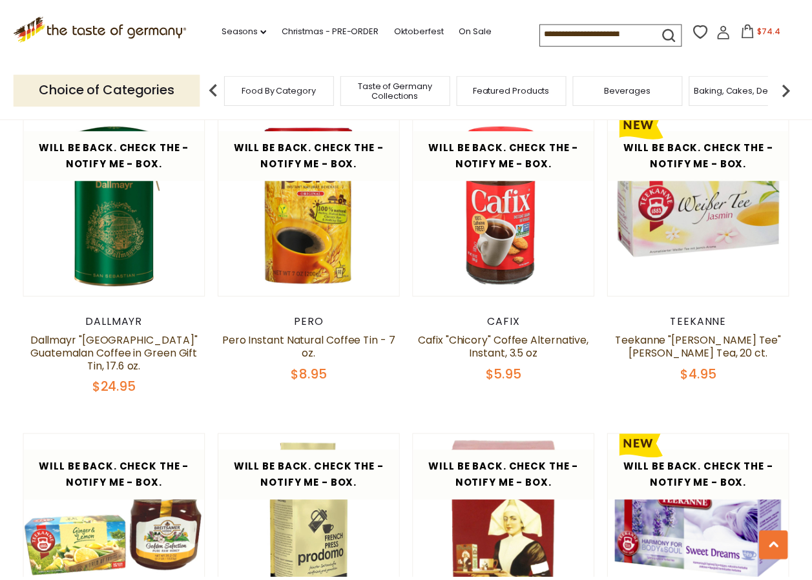
scroll to position [2541, 0]
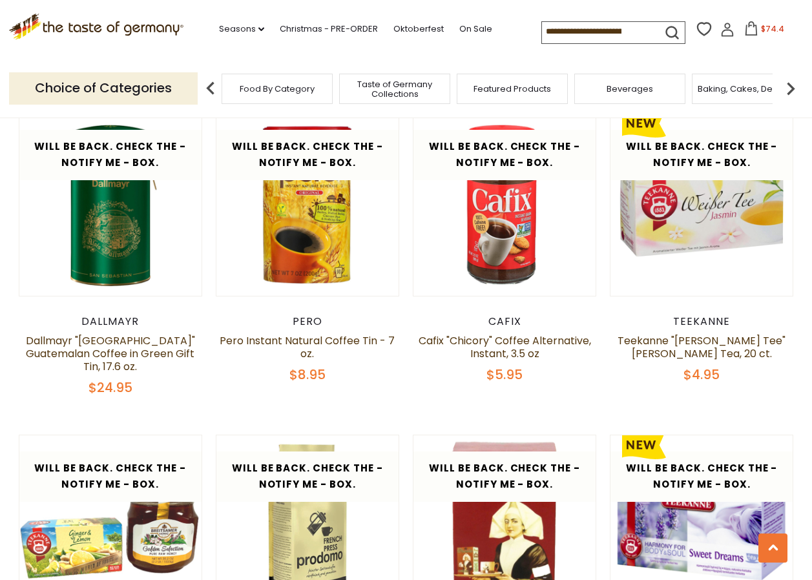
click at [765, 28] on span "$74.4" at bounding box center [772, 28] width 23 height 11
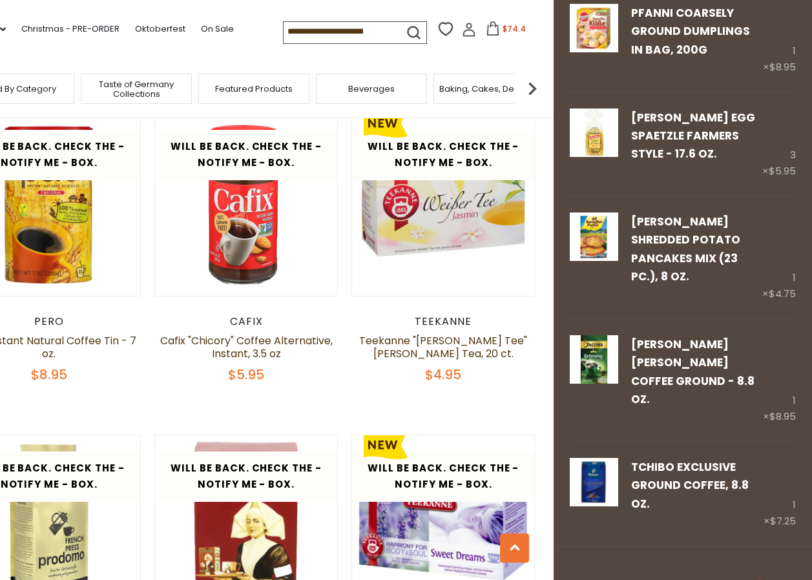
scroll to position [912, 0]
